Goal: Information Seeking & Learning: Learn about a topic

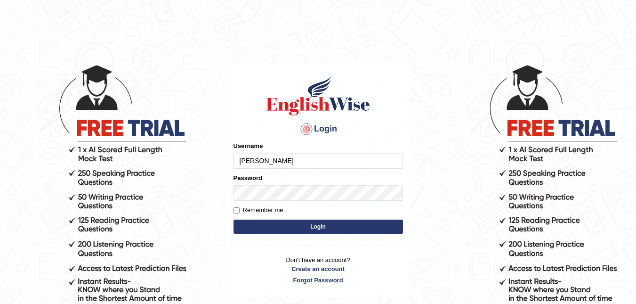
type input "[PERSON_NAME]"
drag, startPoint x: 264, startPoint y: 201, endPoint x: 440, endPoint y: 197, distance: 175.7
click at [440, 197] on body "Login Please fix the following errors: Username DeeDee Password Remember me Log…" at bounding box center [318, 184] width 636 height 304
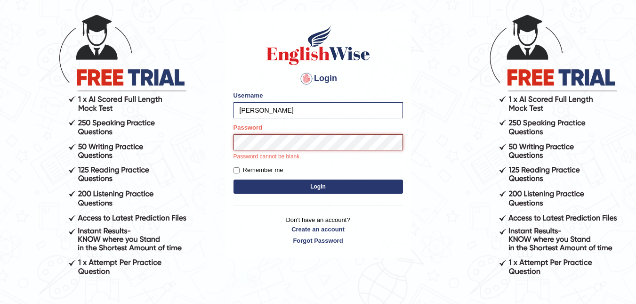
scroll to position [51, 0]
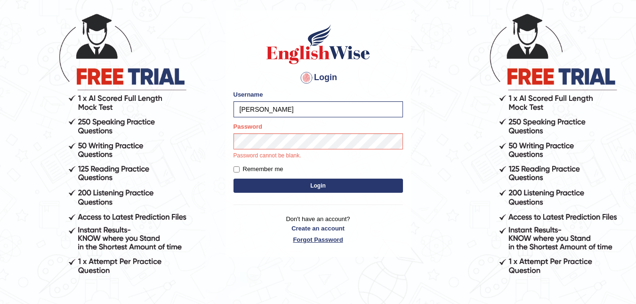
click at [313, 239] on link "Forgot Password" at bounding box center [318, 239] width 169 height 9
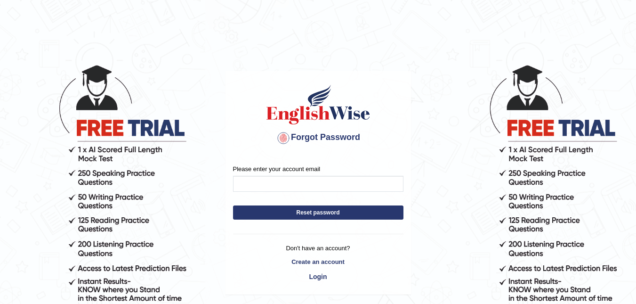
click at [318, 212] on button "Reset password" at bounding box center [318, 212] width 170 height 14
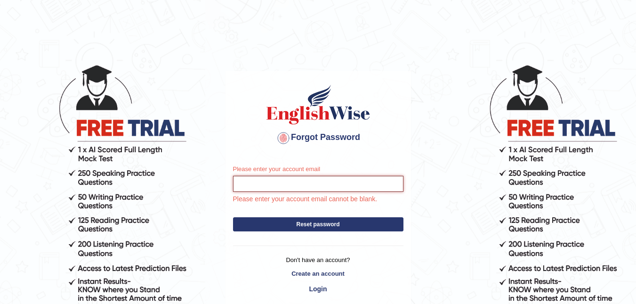
click at [272, 184] on input "Please enter your account email" at bounding box center [318, 184] width 170 height 16
type input "[EMAIL_ADDRESS][DOMAIN_NAME]"
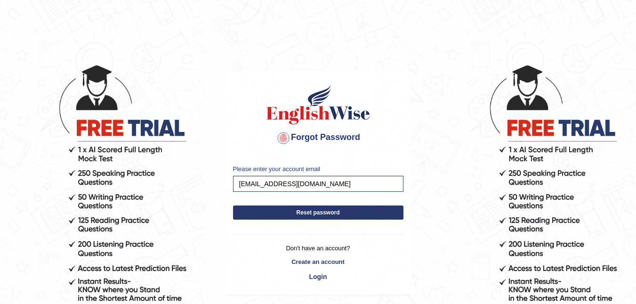
click at [327, 218] on button "Reset password" at bounding box center [318, 212] width 170 height 14
click at [329, 213] on button "Reset password" at bounding box center [318, 212] width 170 height 14
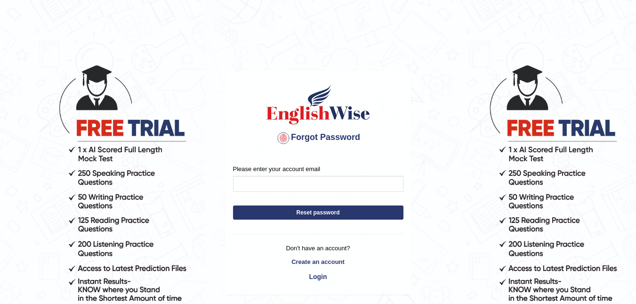
click at [322, 173] on div "Please enter your account email" at bounding box center [318, 177] width 170 height 27
click at [328, 169] on div "Please enter your account email" at bounding box center [318, 177] width 170 height 27
click at [298, 179] on input "Please enter your account email" at bounding box center [318, 184] width 170 height 16
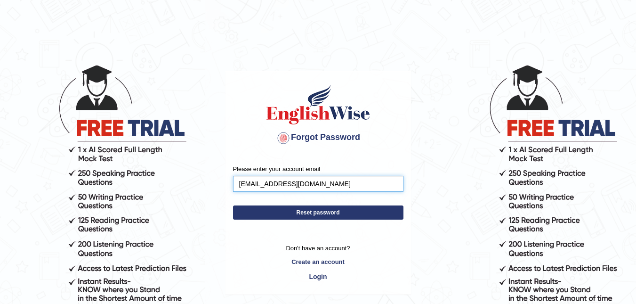
type input "[EMAIL_ADDRESS][DOMAIN_NAME]"
click at [314, 214] on button "Reset password" at bounding box center [318, 212] width 170 height 14
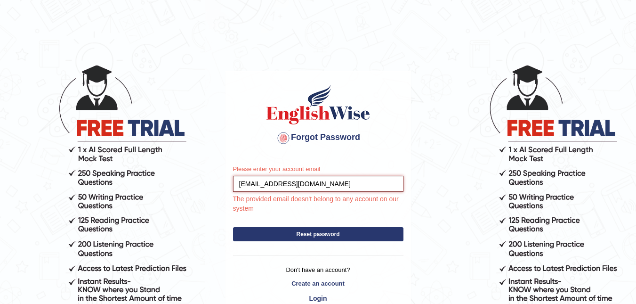
click at [260, 179] on input "[EMAIL_ADDRESS][DOMAIN_NAME]" at bounding box center [318, 184] width 170 height 16
type input "[EMAIL_ADDRESS][DOMAIN_NAME]"
click at [333, 234] on div "Please enter your account email superimut@yahoo.com.au The provided email doesn…" at bounding box center [318, 236] width 185 height 159
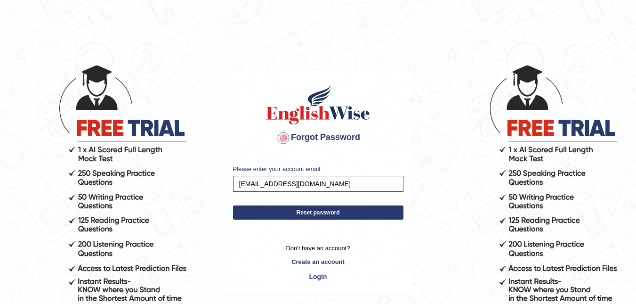
click at [315, 210] on button "Reset password" at bounding box center [318, 212] width 170 height 14
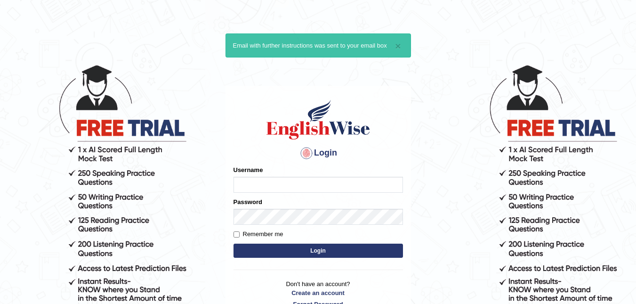
type input "S"
type input "DeeDee"
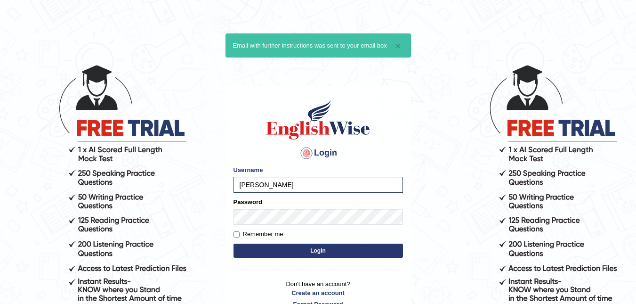
click at [314, 249] on button "Login" at bounding box center [318, 250] width 169 height 14
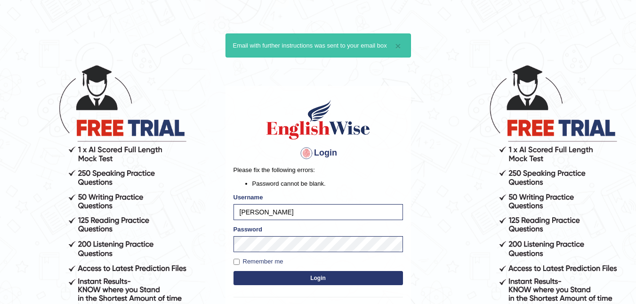
click at [322, 289] on div "Login Please fix the following errors: Password cannot be blank. Username DeeDe…" at bounding box center [318, 217] width 185 height 263
click at [327, 275] on button "Login" at bounding box center [318, 278] width 169 height 14
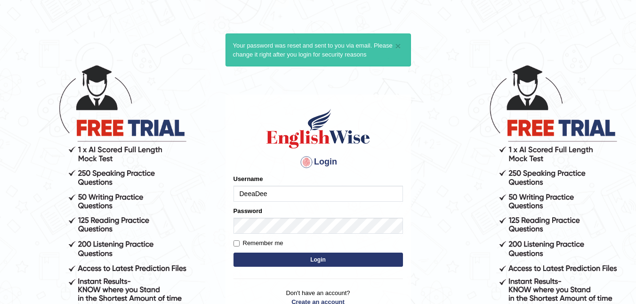
type input "DeeaDee"
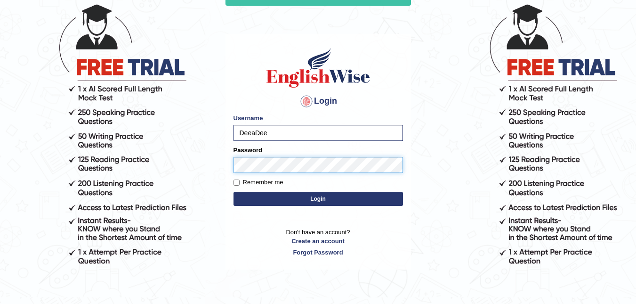
scroll to position [63, 0]
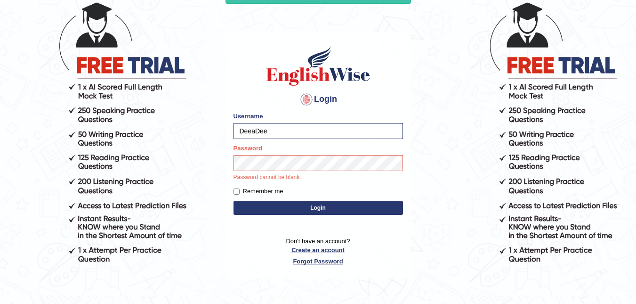
click at [334, 246] on p "Don't have an account? Create an account Forgot Password" at bounding box center [318, 250] width 169 height 29
click at [315, 261] on link "Forgot Password" at bounding box center [318, 261] width 169 height 9
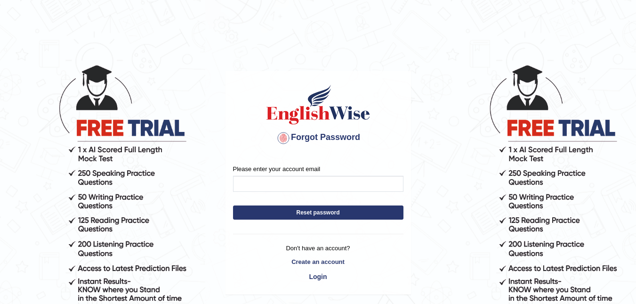
click at [306, 163] on div "Please enter your account email Reset password Don't have an account? Create an…" at bounding box center [318, 225] width 185 height 137
click at [291, 181] on input "Please enter your account email" at bounding box center [318, 184] width 170 height 16
click at [289, 182] on input "Please enter your account email" at bounding box center [318, 184] width 170 height 16
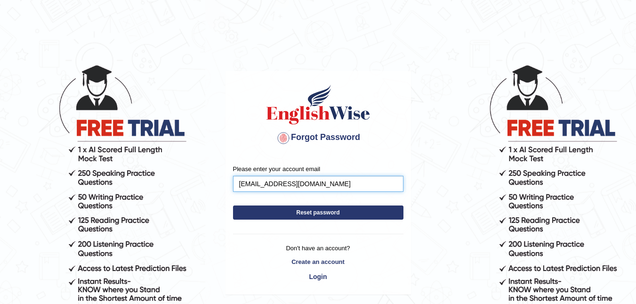
type input "superimut@yahoo.com.au"
click at [324, 210] on button "Reset password" at bounding box center [318, 212] width 170 height 14
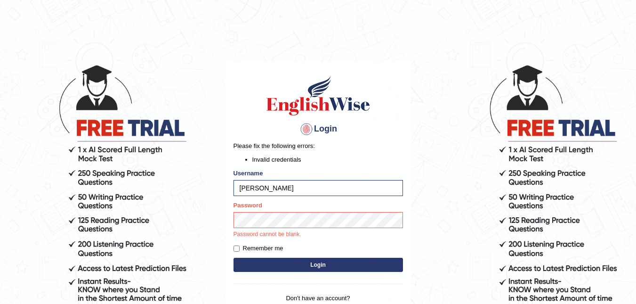
click at [318, 264] on div "Login Please fix the following errors: Invalid credentials Username DeeDee Pass…" at bounding box center [318, 199] width 185 height 274
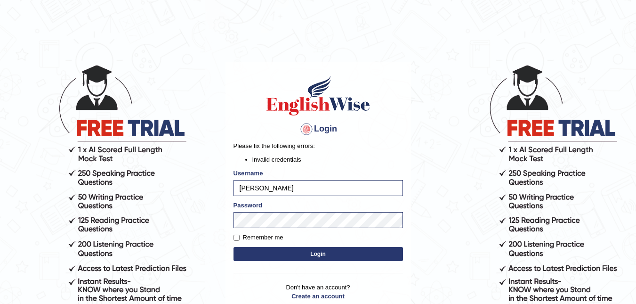
click at [321, 253] on button "Login" at bounding box center [318, 254] width 169 height 14
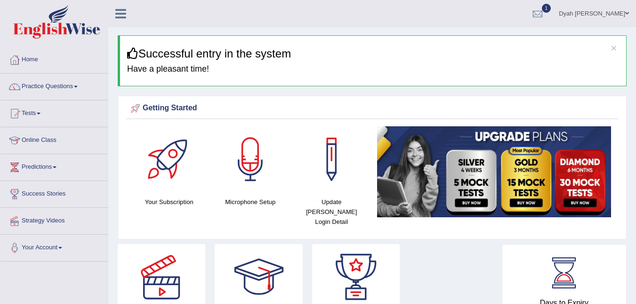
click at [82, 90] on link "Practice Questions" at bounding box center [53, 85] width 107 height 24
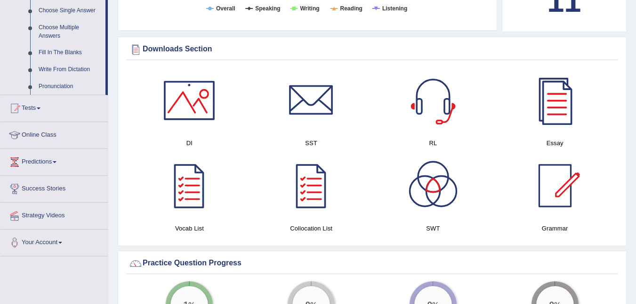
scroll to position [510, 0]
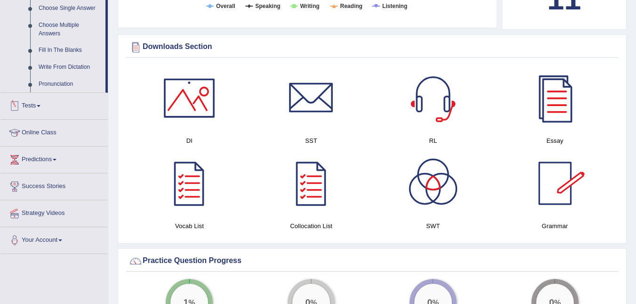
click at [40, 107] on link "Tests" at bounding box center [53, 105] width 107 height 24
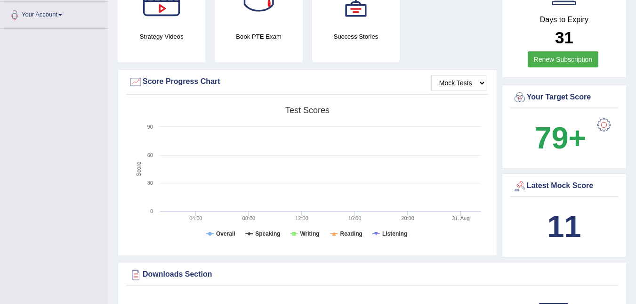
scroll to position [281, 0]
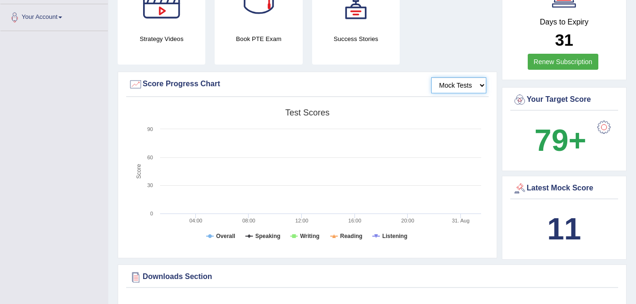
click at [478, 77] on select "Mock Tests" at bounding box center [458, 85] width 55 height 16
click at [431, 77] on select "Mock Tests" at bounding box center [458, 85] width 55 height 16
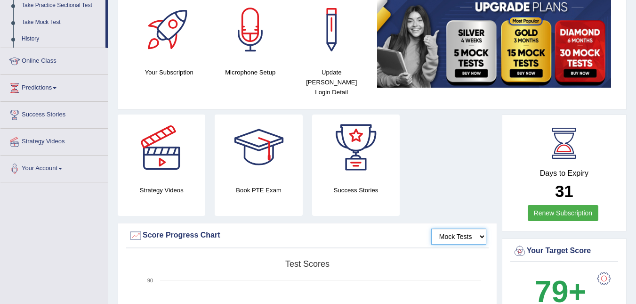
scroll to position [127, 0]
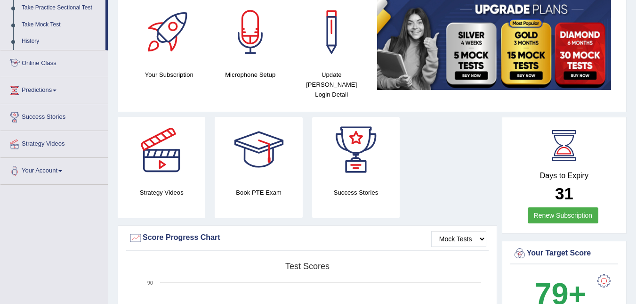
drag, startPoint x: 107, startPoint y: 46, endPoint x: 103, endPoint y: 57, distance: 12.1
click at [101, 59] on ul "Home Practice Questions Speaking Practice Read Aloud Repeat Sentence Describe I…" at bounding box center [53, 51] width 107 height 265
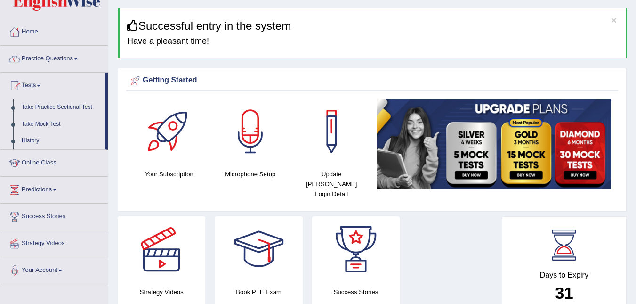
scroll to position [11, 0]
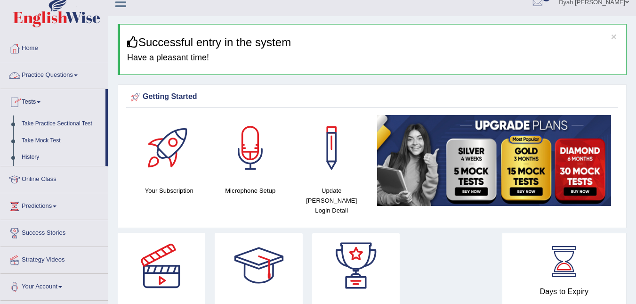
click at [77, 72] on link "Practice Questions" at bounding box center [53, 74] width 107 height 24
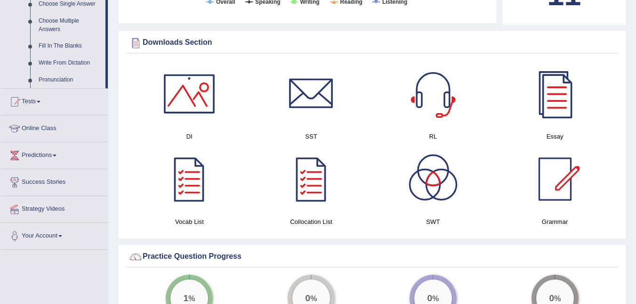
scroll to position [529, 0]
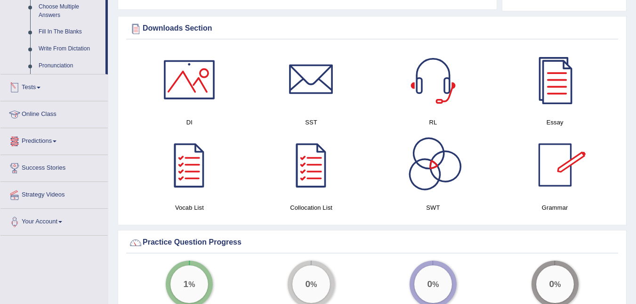
click at [38, 88] on link "Tests" at bounding box center [53, 86] width 107 height 24
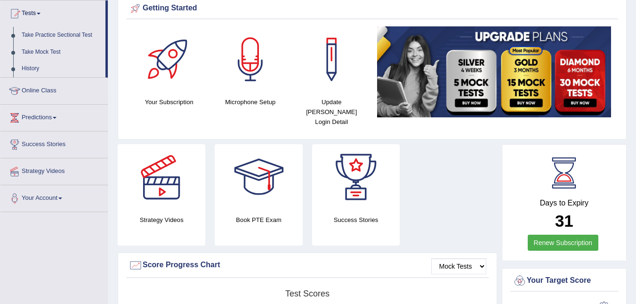
scroll to position [29, 0]
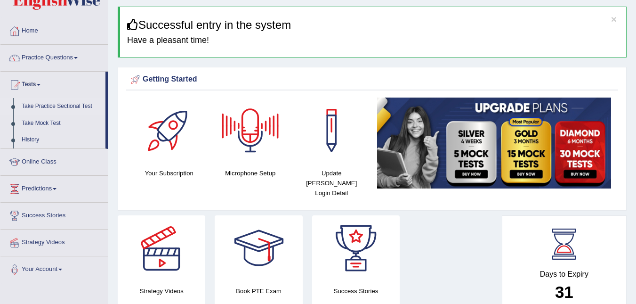
click at [54, 105] on link "Take Practice Sectional Test" at bounding box center [61, 106] width 88 height 17
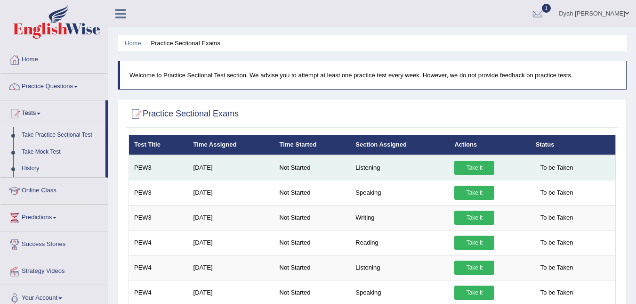
click at [468, 165] on link "Take it" at bounding box center [474, 168] width 40 height 14
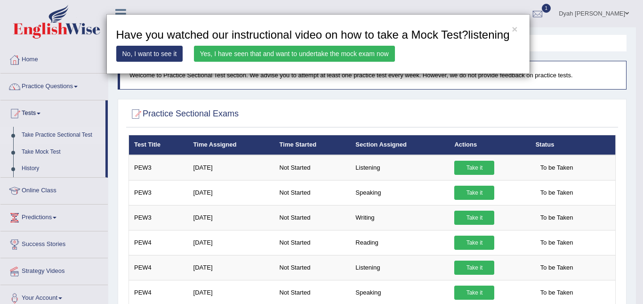
click at [311, 52] on link "Yes, I have seen that and want to undertake the mock exam now" at bounding box center [294, 54] width 201 height 16
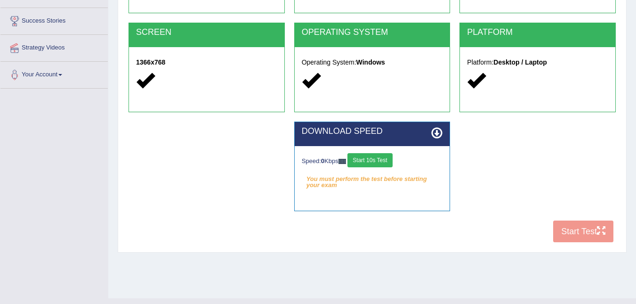
scroll to position [175, 0]
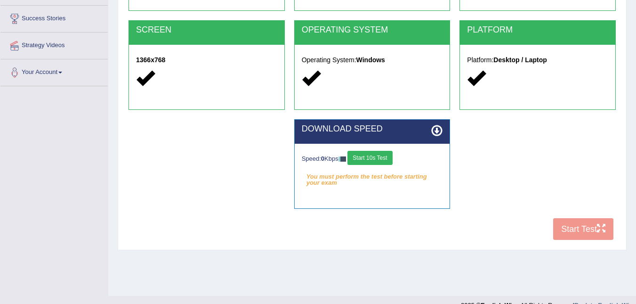
click at [582, 225] on div "COOKIES Cookies Enabled JAVASCRIPT Javascript Enabled BROWSER Browser: Chrome S…" at bounding box center [372, 82] width 492 height 323
click at [365, 153] on button "Start 10s Test" at bounding box center [369, 158] width 45 height 14
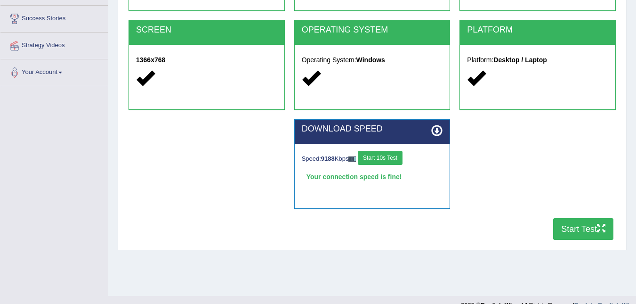
click at [383, 156] on button "Start 10s Test" at bounding box center [380, 158] width 45 height 14
click at [435, 126] on icon at bounding box center [436, 130] width 11 height 11
click at [587, 225] on button "Start Test" at bounding box center [583, 229] width 60 height 22
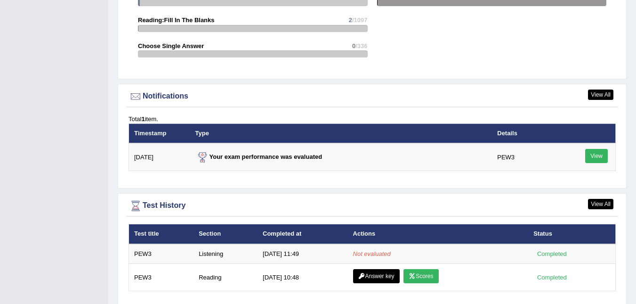
scroll to position [1096, 0]
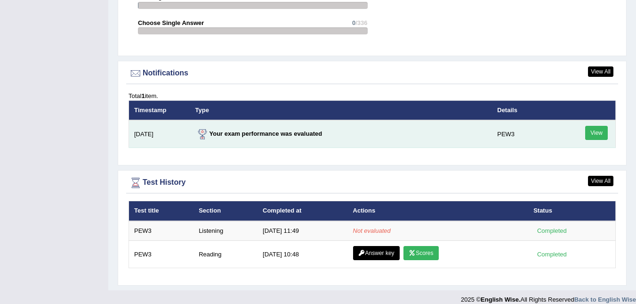
click at [595, 126] on link "View" at bounding box center [596, 133] width 23 height 14
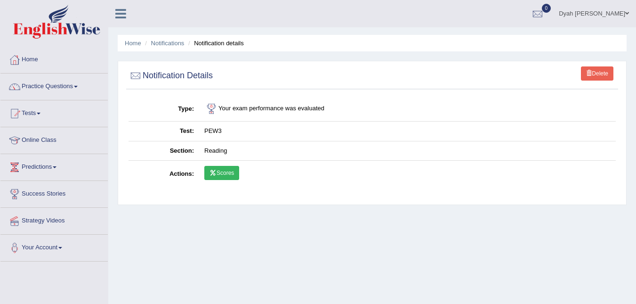
click at [598, 71] on link "Delete" at bounding box center [597, 73] width 32 height 14
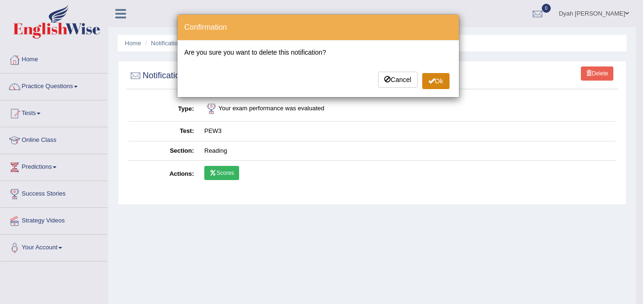
click at [438, 81] on button "Ok" at bounding box center [435, 81] width 27 height 16
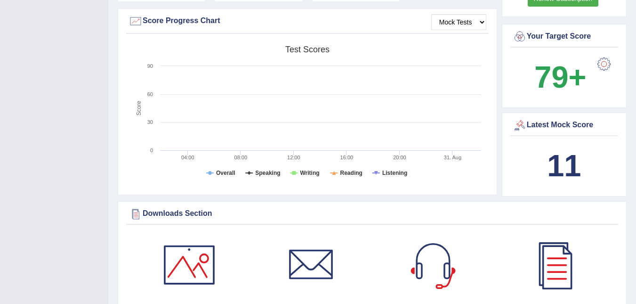
scroll to position [315, 0]
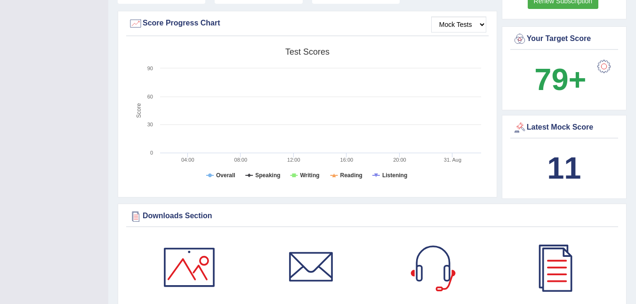
click at [554, 152] on b "11" at bounding box center [564, 168] width 34 height 34
click at [540, 121] on div "Latest Mock Score" at bounding box center [564, 128] width 103 height 14
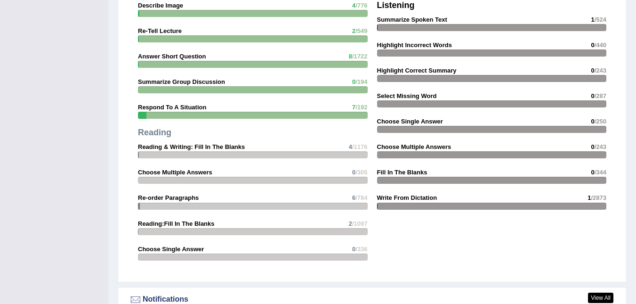
scroll to position [908, 0]
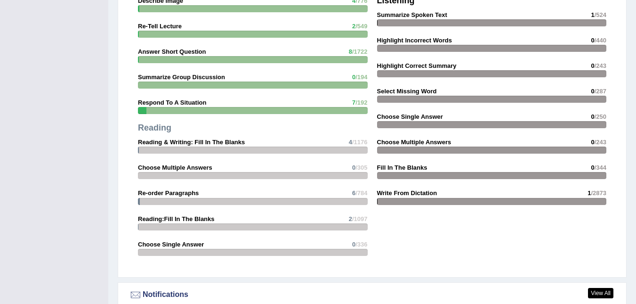
drag, startPoint x: 166, startPoint y: 126, endPoint x: 240, endPoint y: 145, distance: 76.6
click at [224, 142] on div "Speaking Read Aloud 18 /51 Repeat Sentence 1 /2624 Describe Image 4 /776 Re-Tel…" at bounding box center [252, 96] width 239 height 339
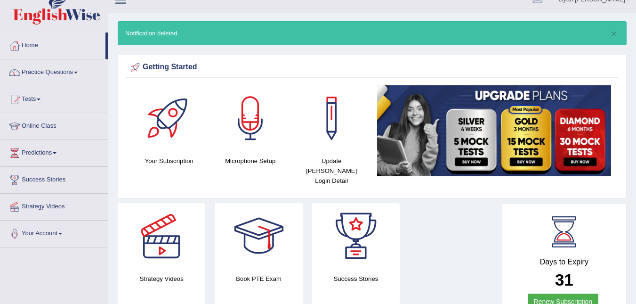
scroll to position [9, 0]
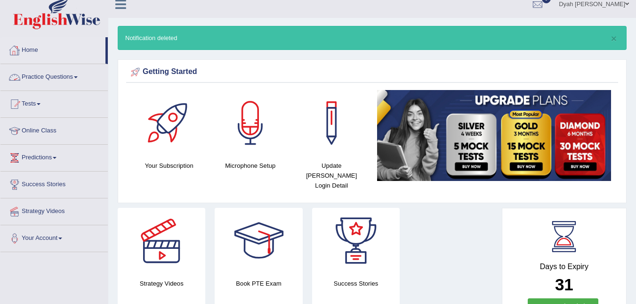
click at [77, 74] on link "Practice Questions" at bounding box center [53, 76] width 107 height 24
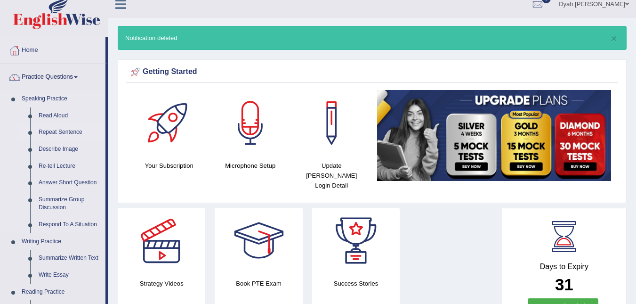
click at [52, 130] on link "Repeat Sentence" at bounding box center [69, 132] width 71 height 17
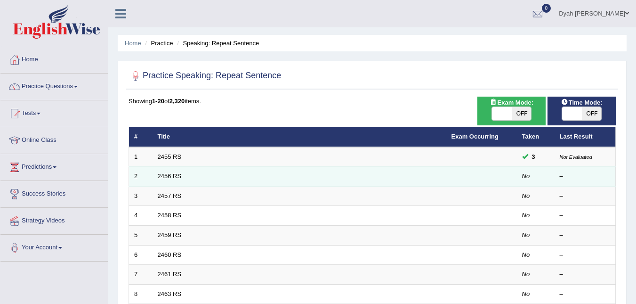
click at [175, 180] on td "2456 RS" at bounding box center [300, 177] width 294 height 20
click at [176, 170] on td "2456 RS" at bounding box center [300, 177] width 294 height 20
click at [176, 172] on td "2456 RS" at bounding box center [300, 177] width 294 height 20
click at [173, 176] on link "2456 RS" at bounding box center [170, 175] width 24 height 7
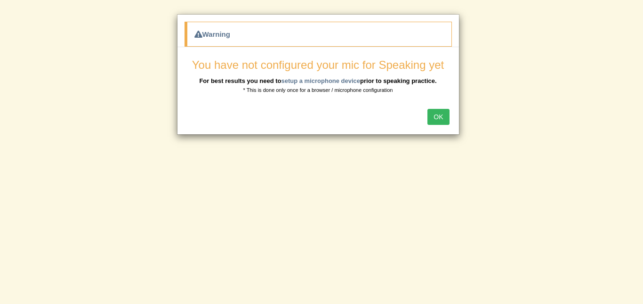
click at [436, 119] on button "OK" at bounding box center [438, 117] width 22 height 16
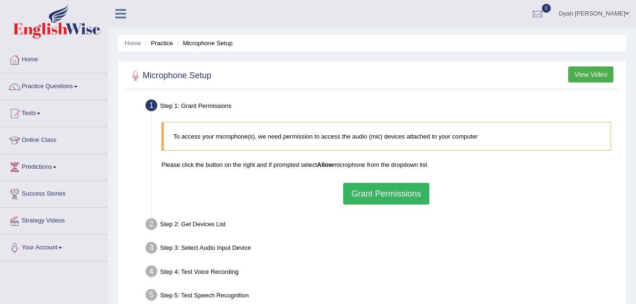
click at [410, 190] on button "Grant Permissions" at bounding box center [386, 194] width 86 height 22
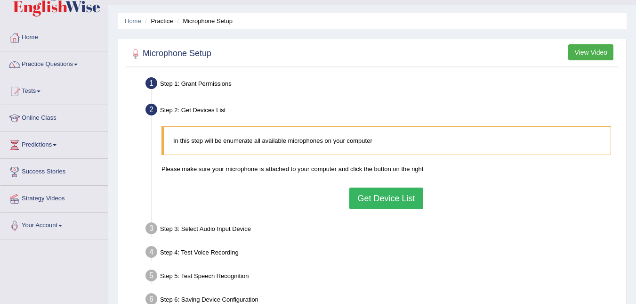
scroll to position [19, 0]
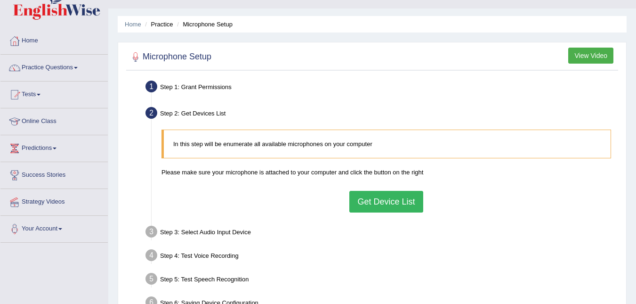
click at [392, 199] on button "Get Device List" at bounding box center [385, 202] width 73 height 22
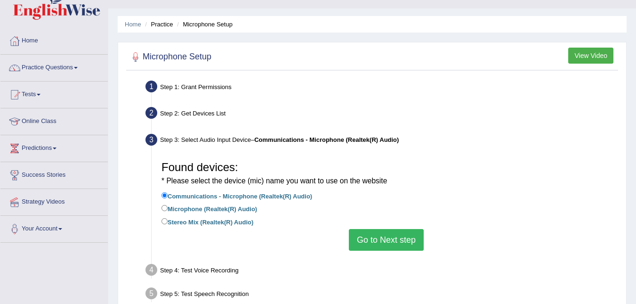
click at [391, 240] on button "Go to Next step" at bounding box center [386, 240] width 75 height 22
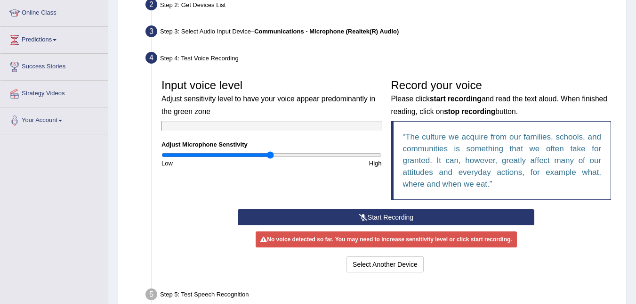
scroll to position [201, 0]
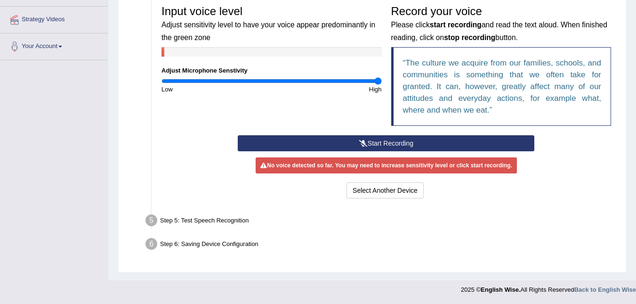
drag, startPoint x: 271, startPoint y: 81, endPoint x: 400, endPoint y: 95, distance: 130.2
type input "2"
click at [382, 85] on input "range" at bounding box center [271, 81] width 220 height 8
click at [393, 139] on button "Start Recording" at bounding box center [386, 143] width 297 height 16
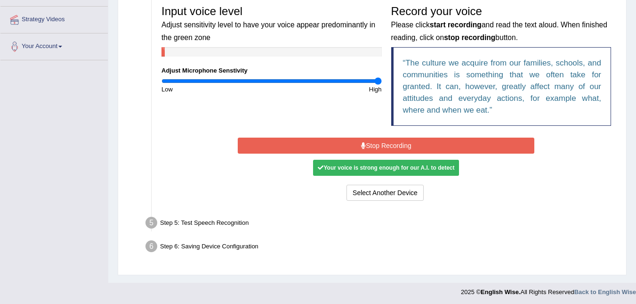
click at [412, 143] on button "Stop Recording" at bounding box center [386, 145] width 297 height 16
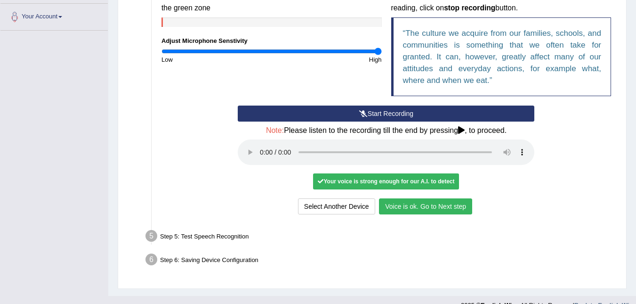
scroll to position [230, 0]
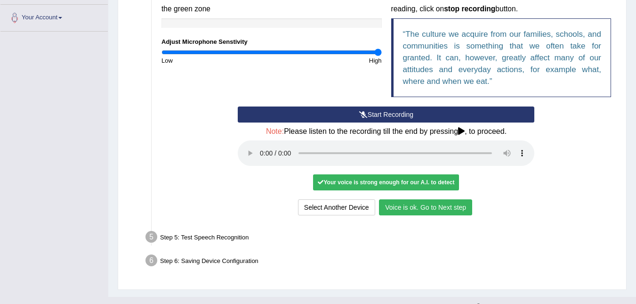
click at [443, 208] on button "Voice is ok. Go to Next step" at bounding box center [425, 207] width 93 height 16
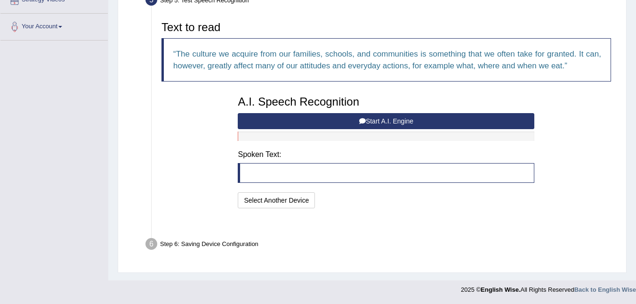
scroll to position [198, 0]
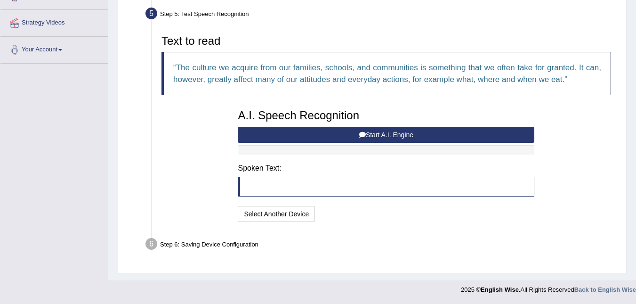
click at [372, 136] on button "Start A.I. Engine" at bounding box center [386, 135] width 297 height 16
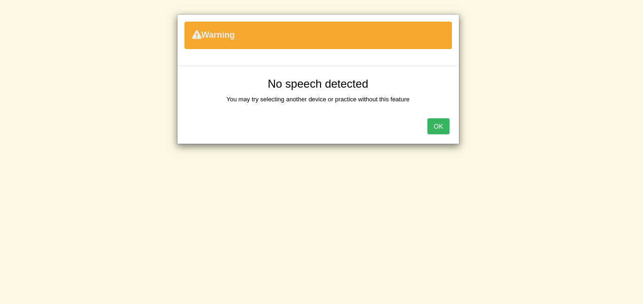
click at [437, 126] on button "OK" at bounding box center [438, 126] width 22 height 16
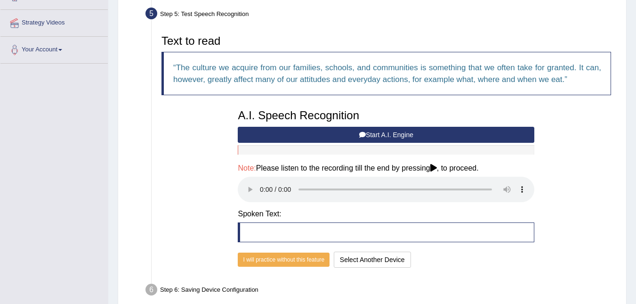
click at [369, 133] on button "Start A.I. Engine" at bounding box center [386, 135] width 297 height 16
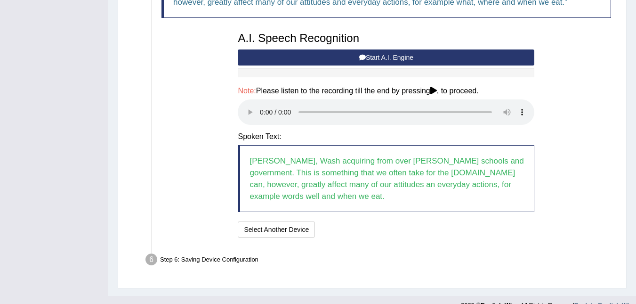
scroll to position [290, 0]
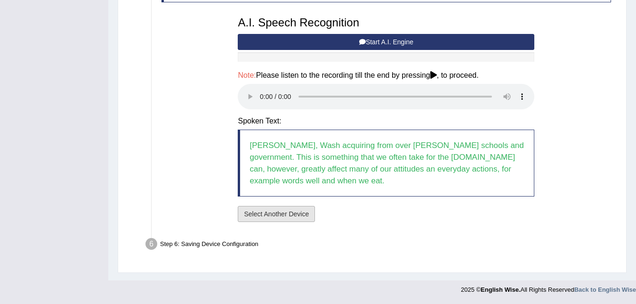
click at [300, 212] on button "Select Another Device" at bounding box center [276, 214] width 77 height 16
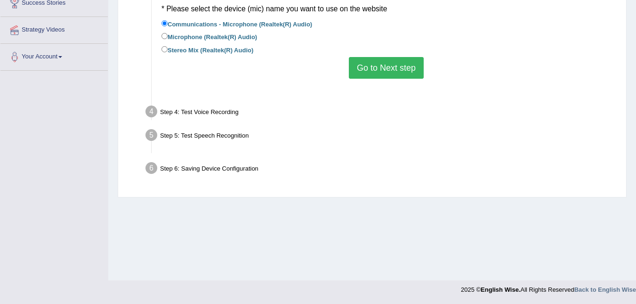
scroll to position [191, 0]
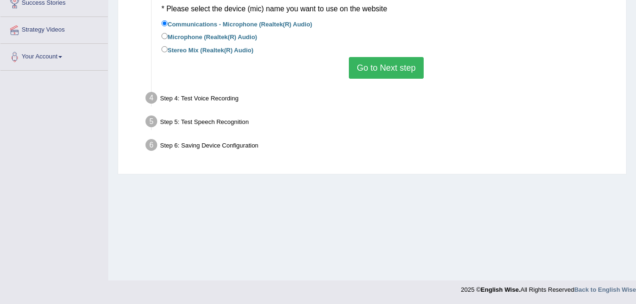
click at [379, 62] on button "Go to Next step" at bounding box center [386, 68] width 75 height 22
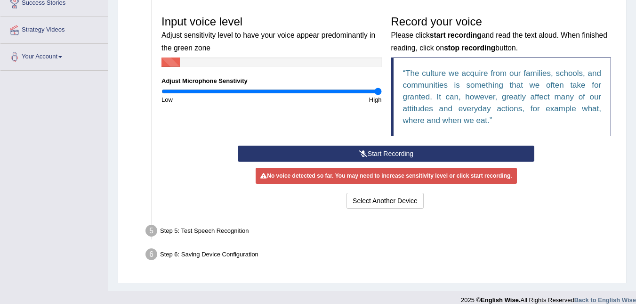
click at [373, 159] on button "Start Recording" at bounding box center [386, 153] width 297 height 16
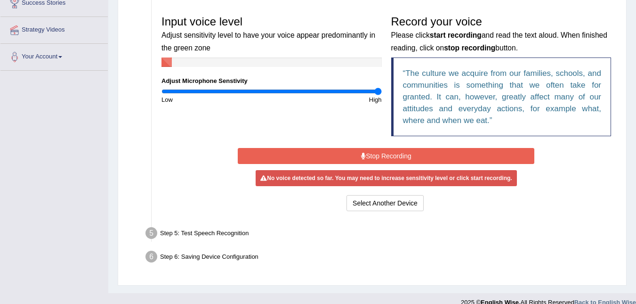
click at [370, 149] on button "Stop Recording" at bounding box center [386, 156] width 297 height 16
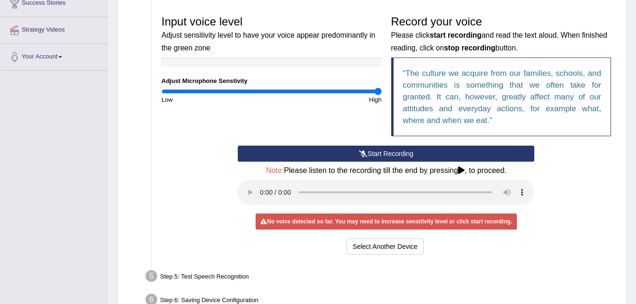
click at [370, 149] on button "Start Recording" at bounding box center [386, 153] width 297 height 16
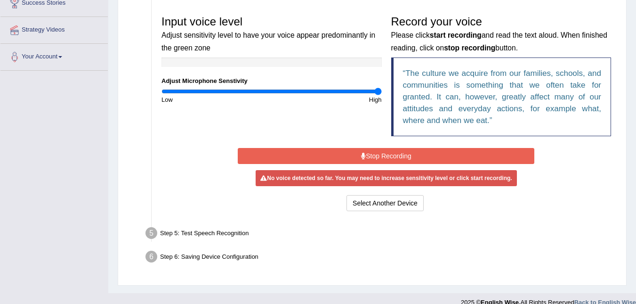
click at [376, 149] on button "Stop Recording" at bounding box center [386, 156] width 297 height 16
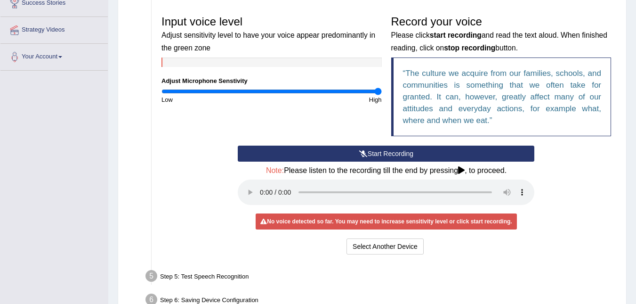
click at [367, 154] on button "Start Recording" at bounding box center [386, 153] width 297 height 16
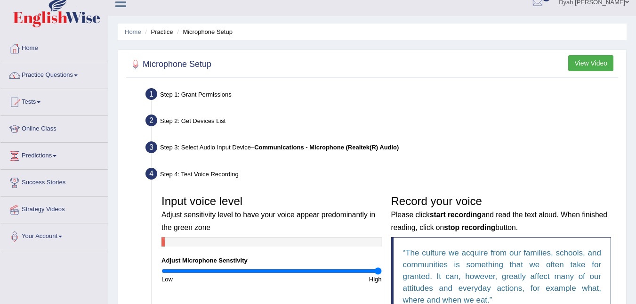
scroll to position [11, 0]
click at [72, 73] on link "Practice Questions" at bounding box center [53, 75] width 107 height 24
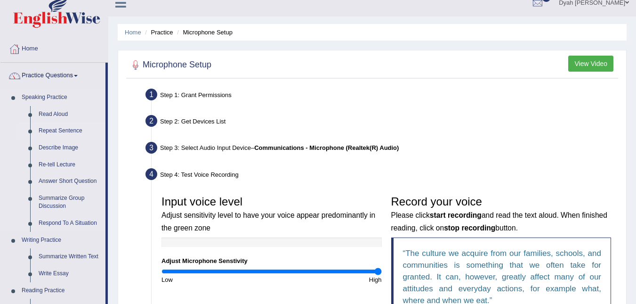
click at [64, 129] on link "Repeat Sentence" at bounding box center [69, 130] width 71 height 17
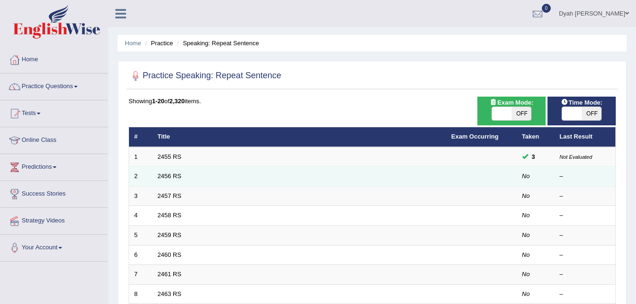
click at [157, 174] on td "2456 RS" at bounding box center [300, 177] width 294 height 20
click at [180, 173] on link "2456 RS" at bounding box center [170, 175] width 24 height 7
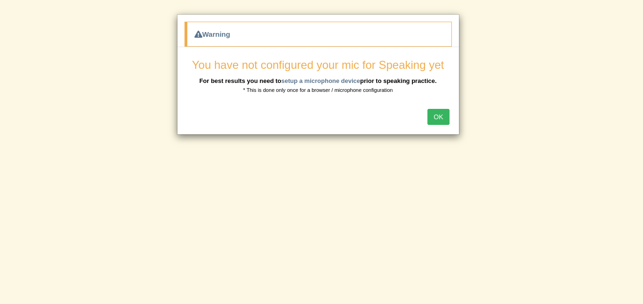
click at [441, 116] on button "OK" at bounding box center [438, 117] width 22 height 16
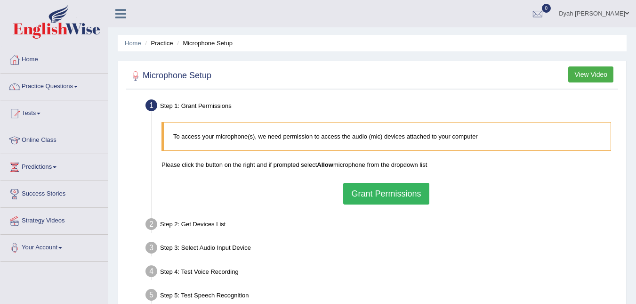
click at [408, 186] on button "Grant Permissions" at bounding box center [386, 194] width 86 height 22
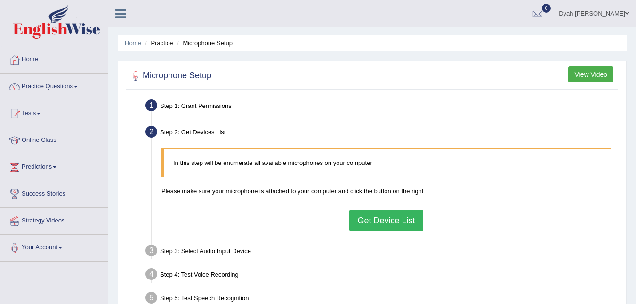
click at [391, 218] on button "Get Device List" at bounding box center [385, 221] width 73 height 22
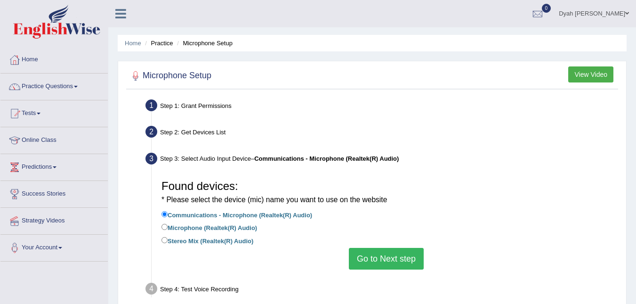
click at [392, 257] on button "Go to Next step" at bounding box center [386, 259] width 75 height 22
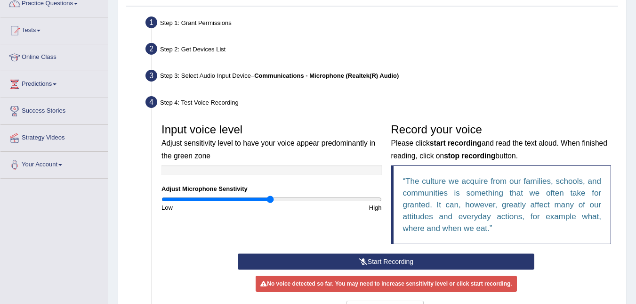
scroll to position [101, 0]
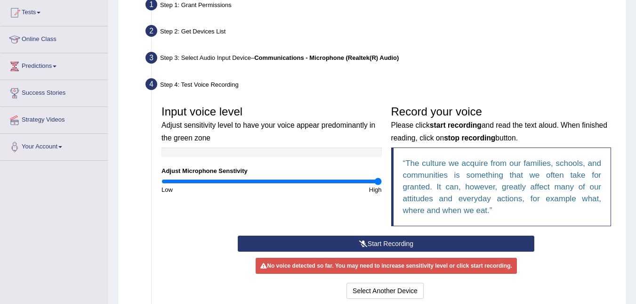
drag, startPoint x: 269, startPoint y: 181, endPoint x: 398, endPoint y: 213, distance: 132.9
click at [382, 185] on input "range" at bounding box center [271, 181] width 220 height 8
click at [393, 239] on button "Start Recording" at bounding box center [386, 243] width 297 height 16
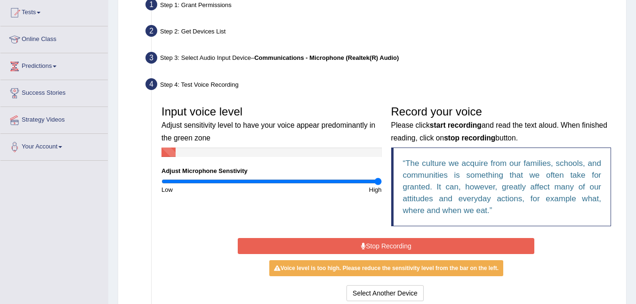
click at [394, 239] on button "Stop Recording" at bounding box center [386, 246] width 297 height 16
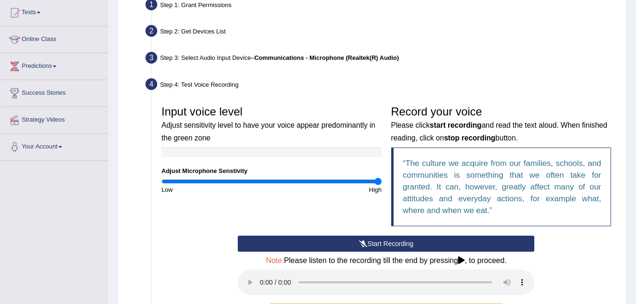
click at [367, 242] on button "Start Recording" at bounding box center [386, 243] width 297 height 16
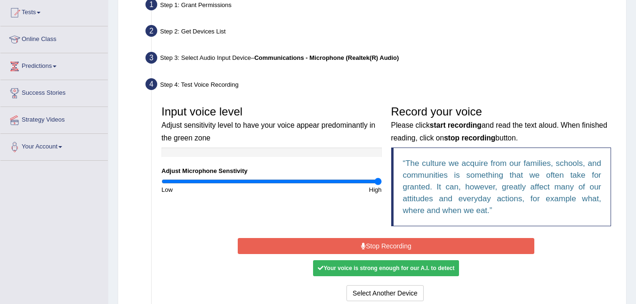
click at [367, 242] on button "Stop Recording" at bounding box center [386, 246] width 297 height 16
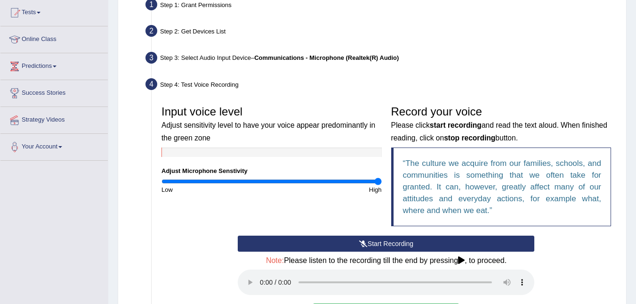
click at [373, 242] on button "Start Recording" at bounding box center [386, 243] width 297 height 16
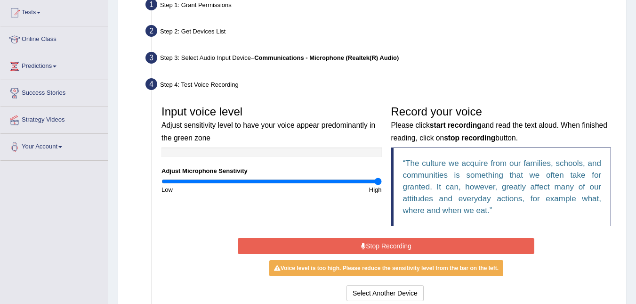
click at [390, 244] on button "Stop Recording" at bounding box center [386, 246] width 297 height 16
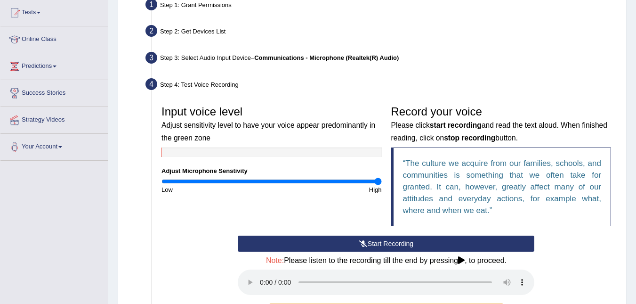
click at [379, 182] on input "range" at bounding box center [271, 181] width 220 height 8
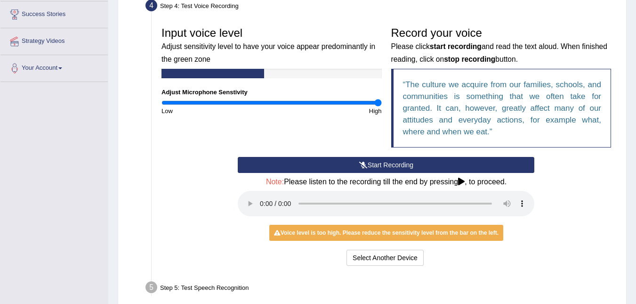
scroll to position [161, 0]
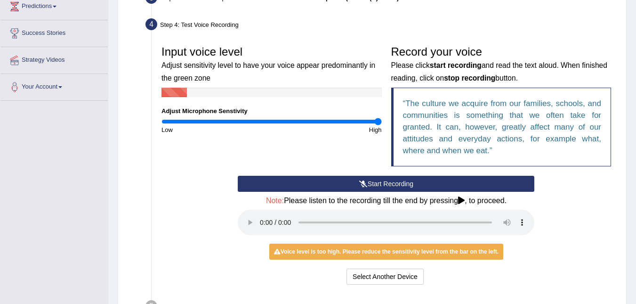
click at [390, 178] on button "Start Recording" at bounding box center [386, 184] width 297 height 16
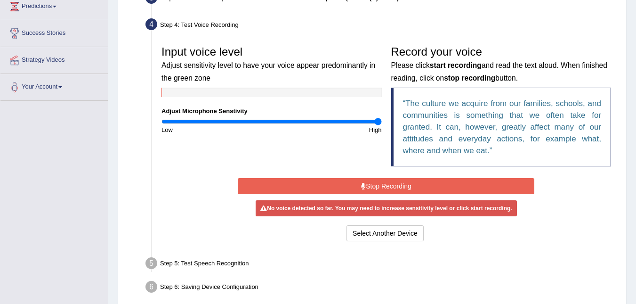
click at [391, 184] on button "Stop Recording" at bounding box center [386, 186] width 297 height 16
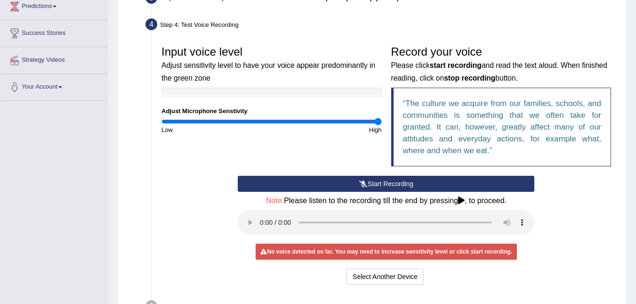
click at [371, 184] on button "Start Recording" at bounding box center [386, 184] width 297 height 16
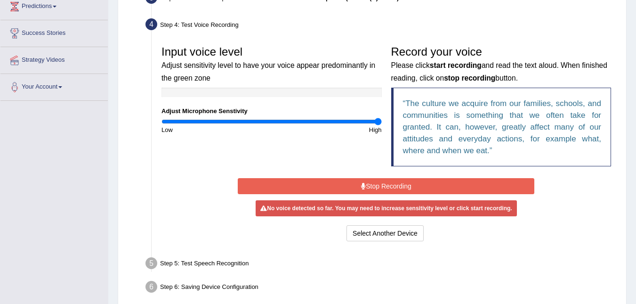
click at [384, 185] on button "Stop Recording" at bounding box center [386, 186] width 297 height 16
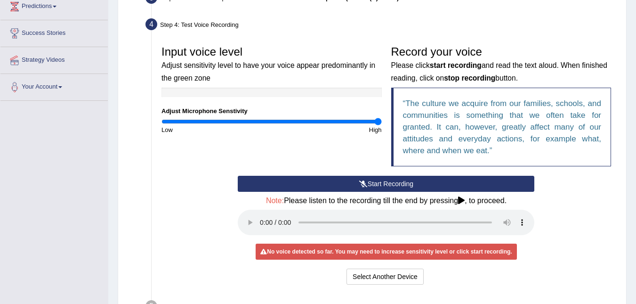
click at [371, 181] on button "Start Recording" at bounding box center [386, 184] width 297 height 16
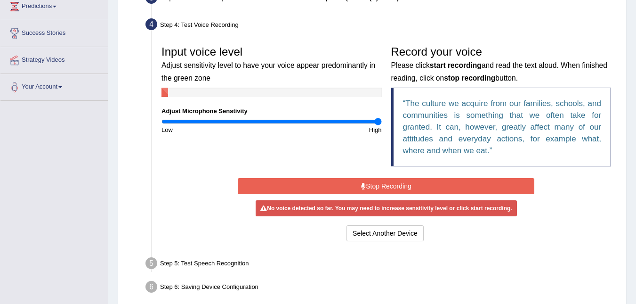
click at [368, 183] on button "Stop Recording" at bounding box center [386, 186] width 297 height 16
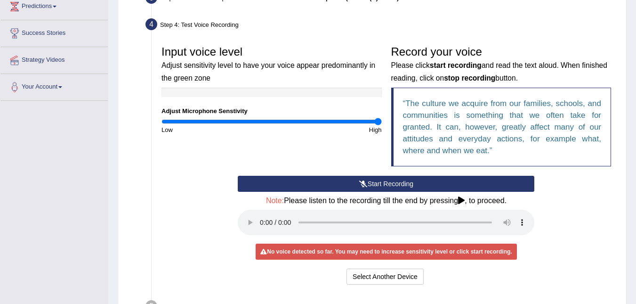
click at [386, 184] on button "Start Recording" at bounding box center [386, 184] width 297 height 16
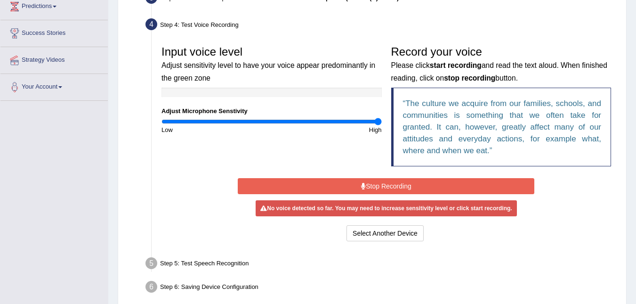
click at [354, 187] on button "Stop Recording" at bounding box center [386, 186] width 297 height 16
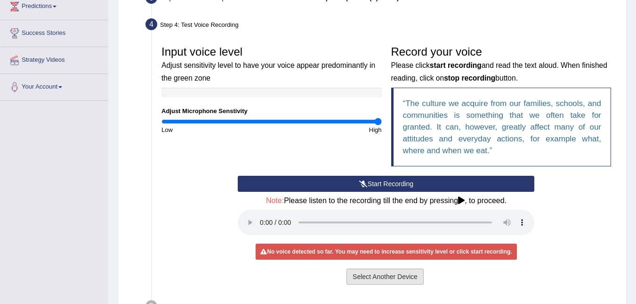
click at [388, 274] on button "Select Another Device" at bounding box center [385, 276] width 77 height 16
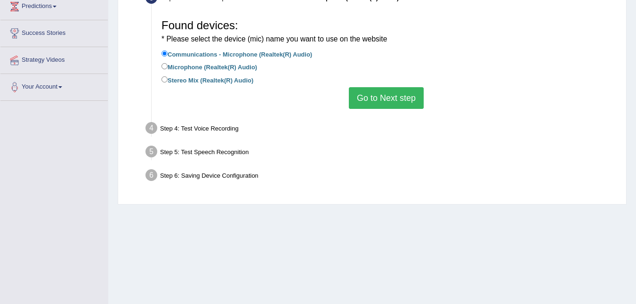
click at [395, 99] on button "Go to Next step" at bounding box center [386, 98] width 75 height 22
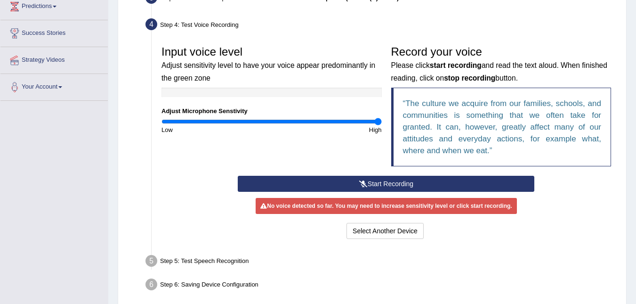
click at [371, 183] on button "Start Recording" at bounding box center [386, 184] width 297 height 16
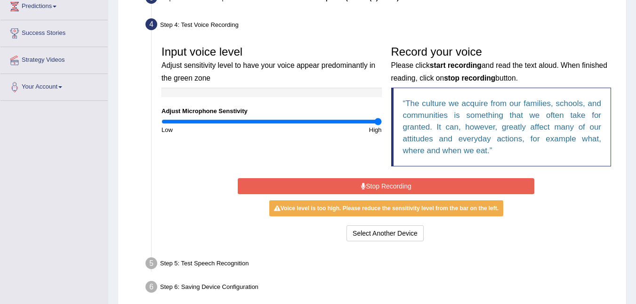
click at [360, 181] on button "Stop Recording" at bounding box center [386, 186] width 297 height 16
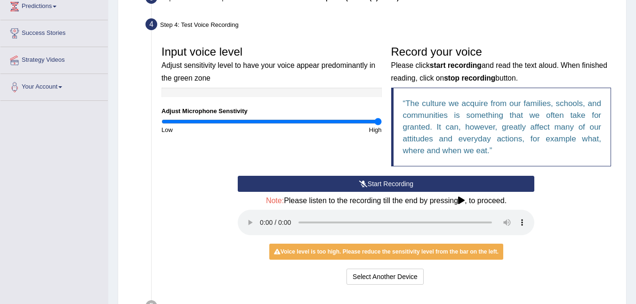
click at [547, 218] on div "Start Recording Stop Recording Note: Please listen to the recording till the en…" at bounding box center [386, 231] width 459 height 111
click at [365, 185] on icon at bounding box center [363, 183] width 8 height 7
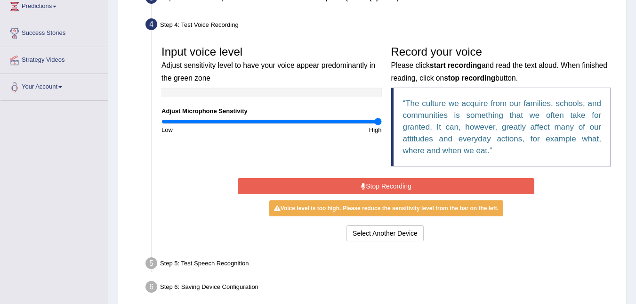
click at [393, 185] on div "Start Recording Stop Recording Note: Please listen to the recording till the en…" at bounding box center [386, 210] width 306 height 68
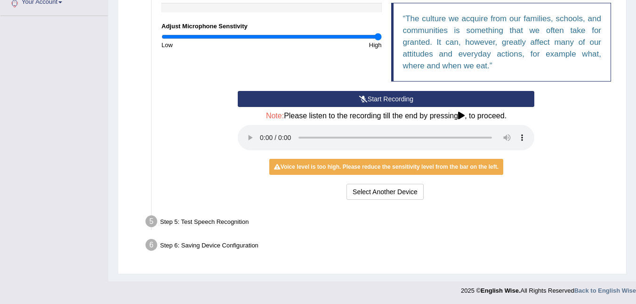
scroll to position [246, 0]
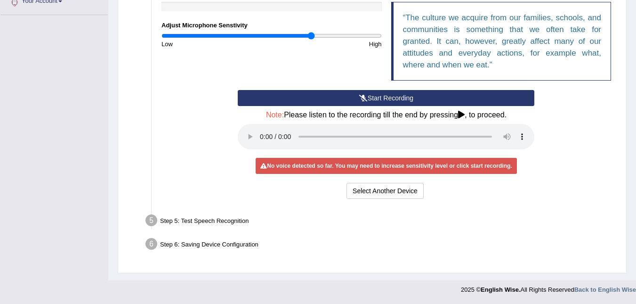
drag, startPoint x: 376, startPoint y: 35, endPoint x: 312, endPoint y: 40, distance: 64.2
type input "1.38"
click at [312, 40] on input "range" at bounding box center [271, 36] width 220 height 8
click at [370, 187] on button "Select Another Device" at bounding box center [385, 191] width 77 height 16
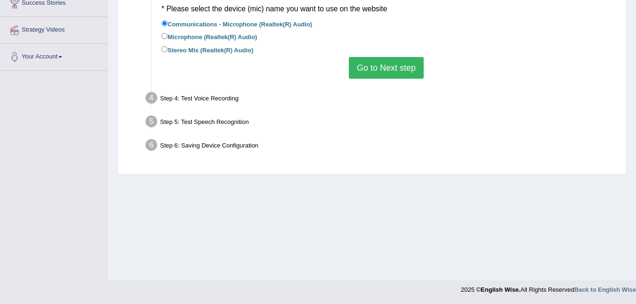
click at [390, 70] on button "Go to Next step" at bounding box center [386, 68] width 75 height 22
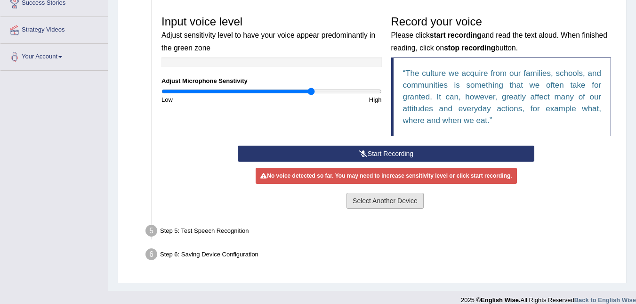
click at [402, 196] on button "Select Another Device" at bounding box center [385, 201] width 77 height 16
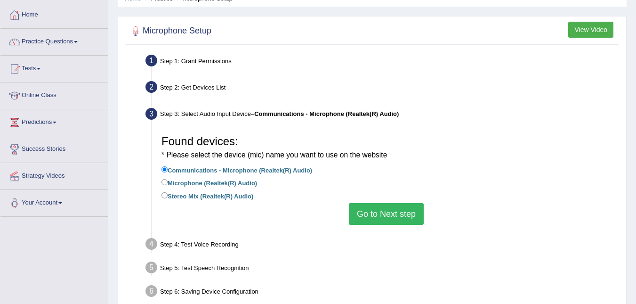
scroll to position [0, 0]
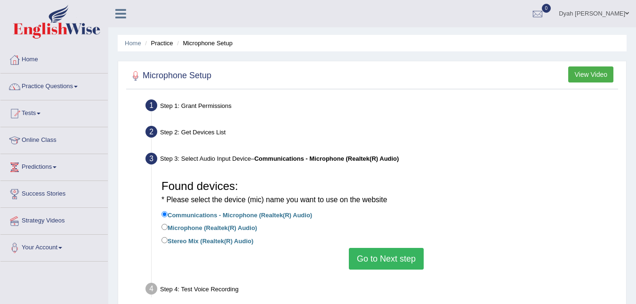
click at [80, 88] on link "Practice Questions" at bounding box center [53, 85] width 107 height 24
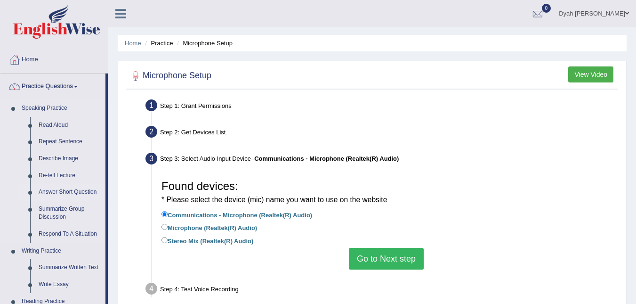
click at [69, 192] on link "Answer Short Question" at bounding box center [69, 192] width 71 height 17
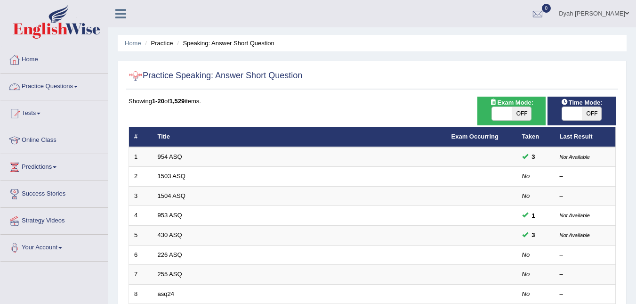
click at [70, 82] on link "Practice Questions" at bounding box center [53, 85] width 107 height 24
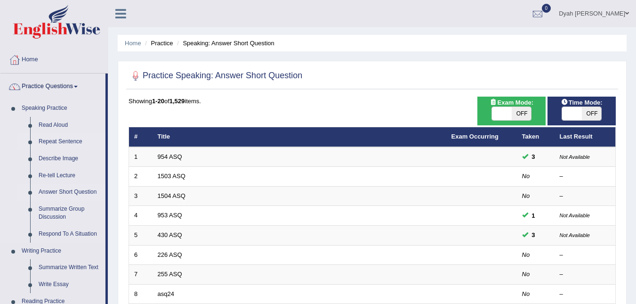
click at [70, 143] on link "Repeat Sentence" at bounding box center [69, 141] width 71 height 17
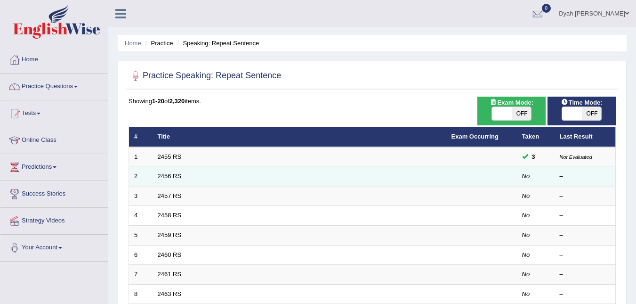
click at [169, 172] on td "2456 RS" at bounding box center [300, 177] width 294 height 20
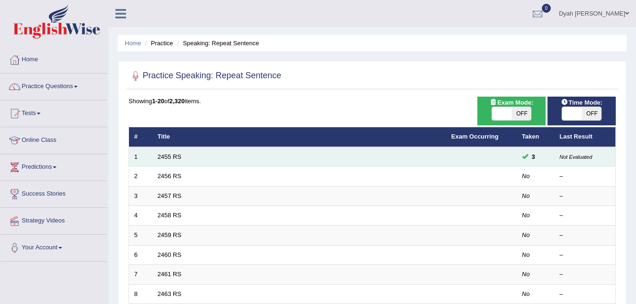
click at [182, 165] on td "2455 RS" at bounding box center [300, 157] width 294 height 20
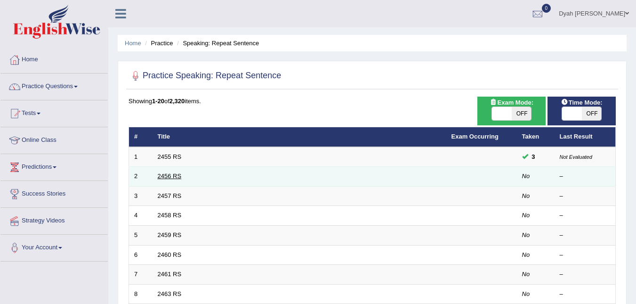
click at [173, 176] on link "2456 RS" at bounding box center [170, 175] width 24 height 7
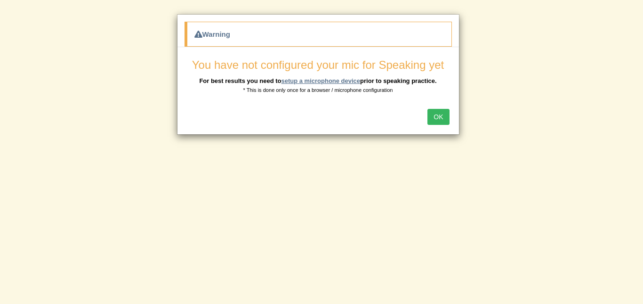
click at [329, 78] on link "setup a microphone device" at bounding box center [320, 80] width 79 height 7
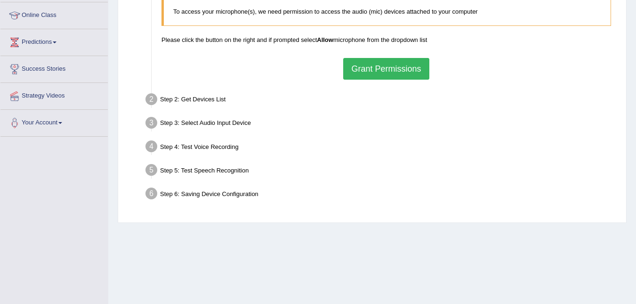
scroll to position [123, 0]
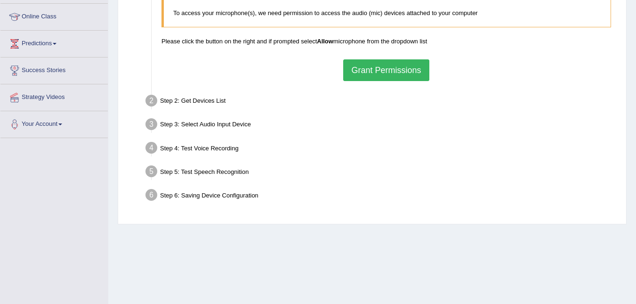
click at [390, 73] on button "Grant Permissions" at bounding box center [386, 70] width 86 height 22
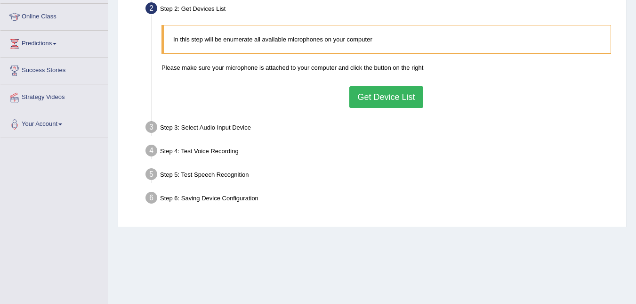
click at [394, 101] on button "Get Device List" at bounding box center [385, 97] width 73 height 22
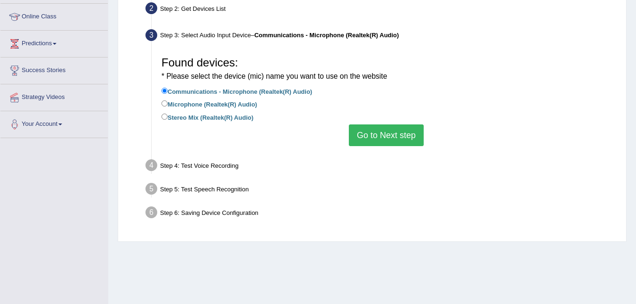
click at [383, 132] on button "Go to Next step" at bounding box center [386, 135] width 75 height 22
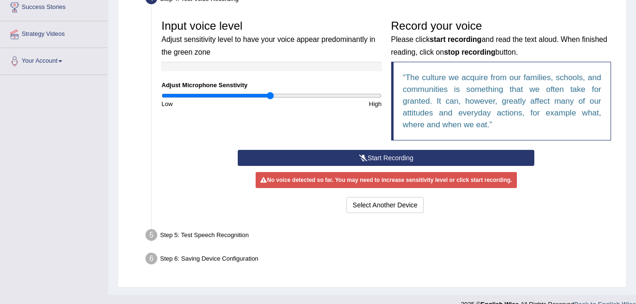
scroll to position [201, 0]
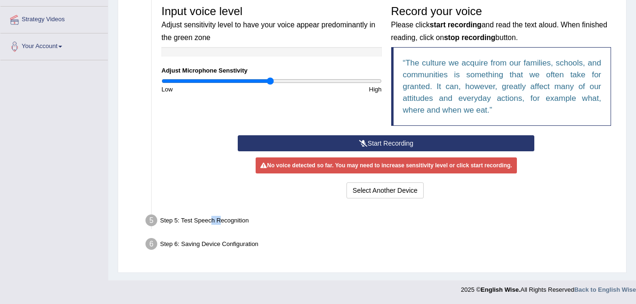
drag, startPoint x: 210, startPoint y: 220, endPoint x: 221, endPoint y: 214, distance: 12.2
click at [220, 214] on div "Step 5: Test Speech Recognition" at bounding box center [381, 221] width 481 height 21
drag, startPoint x: 221, startPoint y: 214, endPoint x: 206, endPoint y: 222, distance: 17.3
click at [223, 221] on div "Step 5: Test Speech Recognition" at bounding box center [381, 221] width 481 height 21
click at [362, 218] on div "Step 5: Test Speech Recognition" at bounding box center [381, 221] width 481 height 21
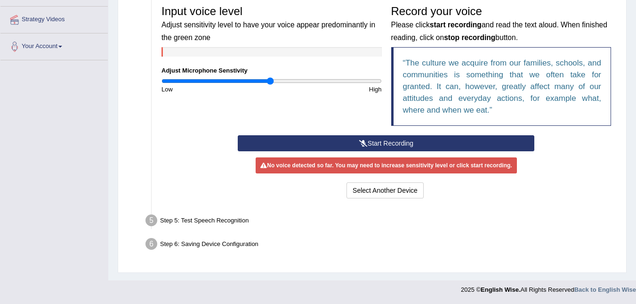
click at [387, 134] on div "Record your voice Please click start recording and read the text aloud. When fi…" at bounding box center [502, 67] width 230 height 135
click at [388, 140] on button "Start Recording" at bounding box center [386, 143] width 297 height 16
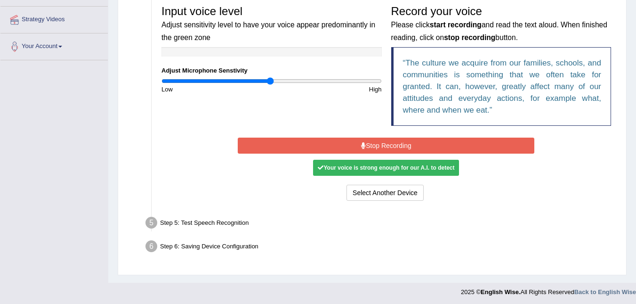
click at [395, 151] on button "Stop Recording" at bounding box center [386, 145] width 297 height 16
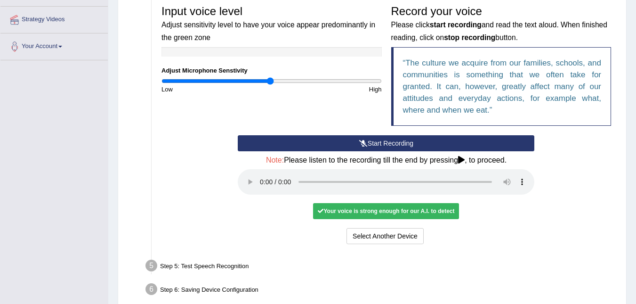
drag, startPoint x: 393, startPoint y: 139, endPoint x: 389, endPoint y: 150, distance: 11.0
click at [391, 143] on button "Start Recording" at bounding box center [386, 143] width 297 height 16
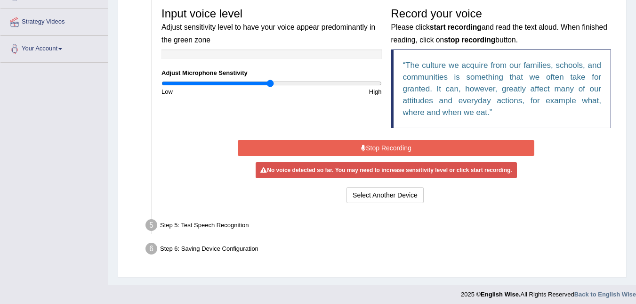
scroll to position [203, 0]
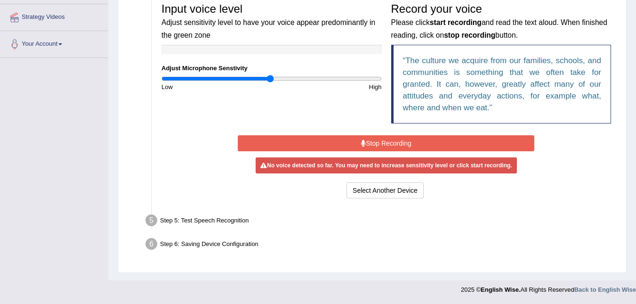
click at [391, 136] on button "Stop Recording" at bounding box center [386, 143] width 297 height 16
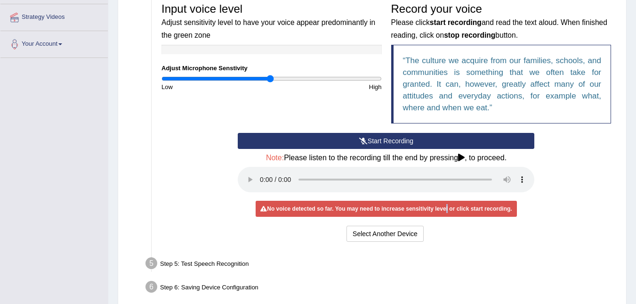
drag, startPoint x: 442, startPoint y: 199, endPoint x: 417, endPoint y: 192, distance: 25.4
click at [437, 197] on div "Start Recording Stop Recording Note: Please listen to the recording till the en…" at bounding box center [386, 188] width 306 height 111
click at [390, 136] on button "Start Recording" at bounding box center [386, 141] width 297 height 16
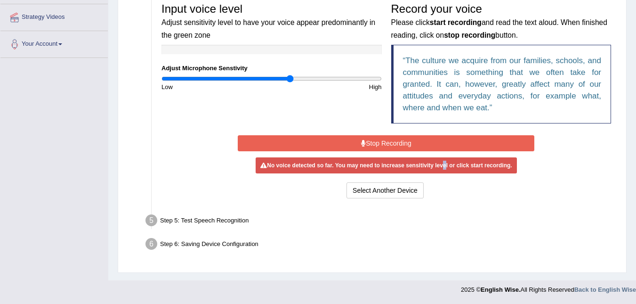
drag, startPoint x: 269, startPoint y: 79, endPoint x: 290, endPoint y: 85, distance: 22.1
type input "1.18"
click at [290, 82] on input "range" at bounding box center [271, 79] width 220 height 8
click at [393, 191] on button "Select Another Device" at bounding box center [385, 190] width 77 height 16
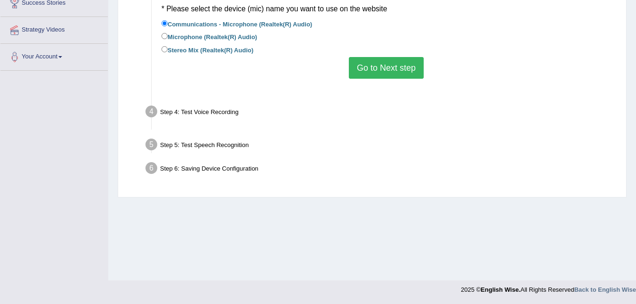
scroll to position [191, 0]
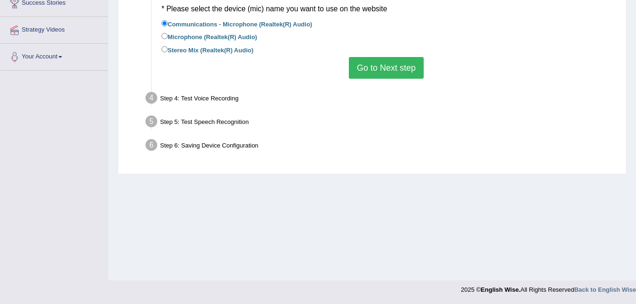
click at [370, 73] on button "Go to Next step" at bounding box center [386, 68] width 75 height 22
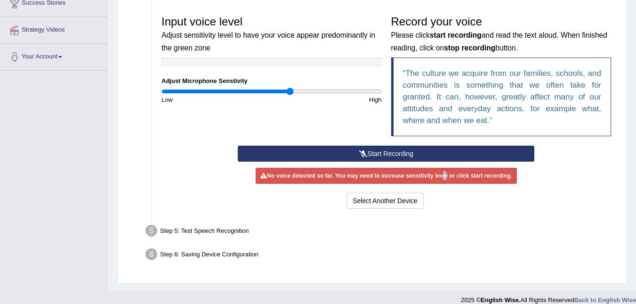
click at [405, 152] on button "Start Recording" at bounding box center [386, 153] width 297 height 16
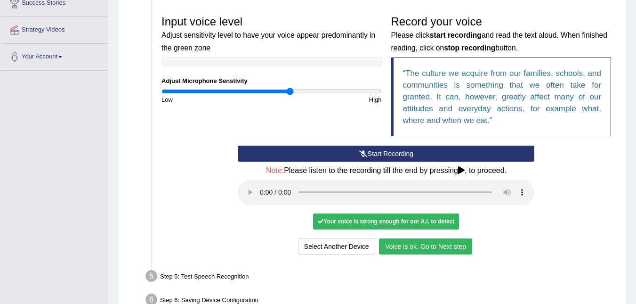
click at [412, 248] on button "Voice is ok. Go to Next step" at bounding box center [425, 246] width 93 height 16
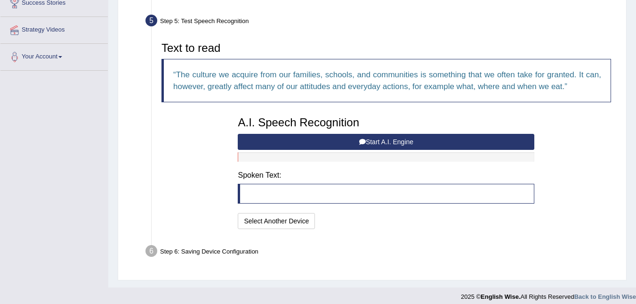
click at [278, 187] on blockquote at bounding box center [386, 194] width 297 height 20
click at [275, 189] on blockquote at bounding box center [386, 194] width 297 height 20
click at [379, 141] on button "Start A.I. Engine" at bounding box center [386, 142] width 297 height 16
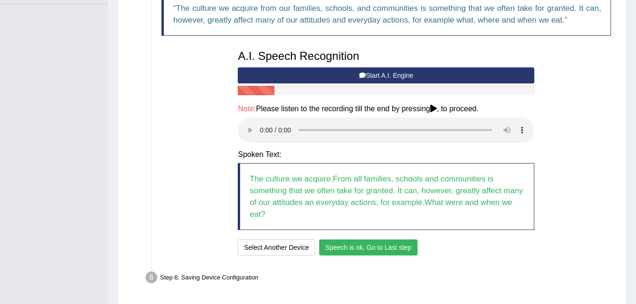
scroll to position [290, 0]
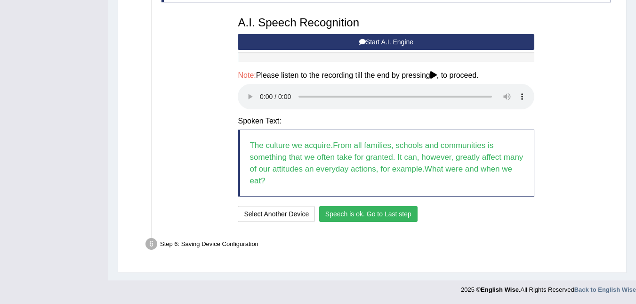
click at [362, 203] on div "A.I. Speech Recognition Start A.I. Engine Stop A.I. Engine Note: Please listen …" at bounding box center [386, 118] width 306 height 212
click at [361, 216] on button "Speech is ok. Go to Last step" at bounding box center [368, 214] width 98 height 16
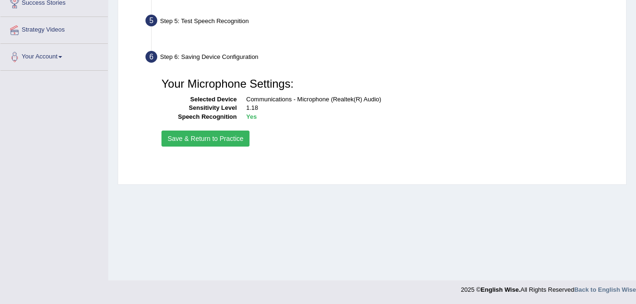
scroll to position [191, 0]
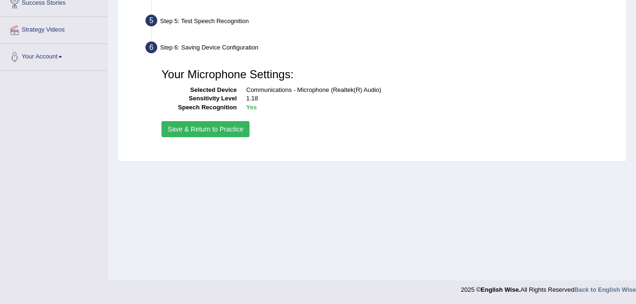
click at [214, 126] on button "Save & Return to Practice" at bounding box center [205, 129] width 88 height 16
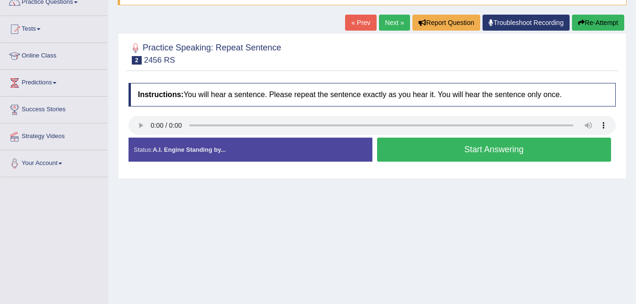
scroll to position [93, 0]
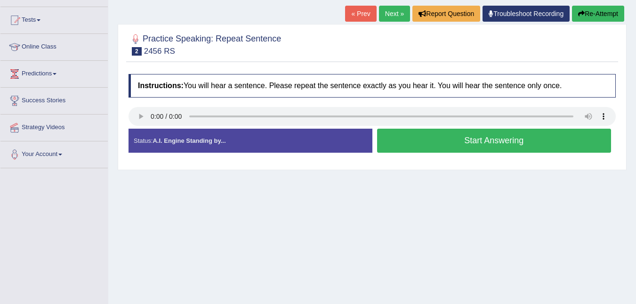
click at [494, 137] on button "Start Answering" at bounding box center [494, 141] width 234 height 24
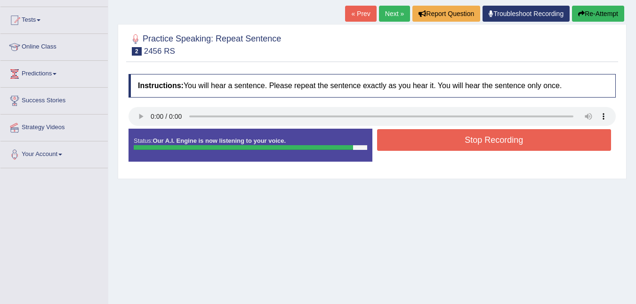
click at [514, 136] on button "Stop Recording" at bounding box center [494, 140] width 234 height 22
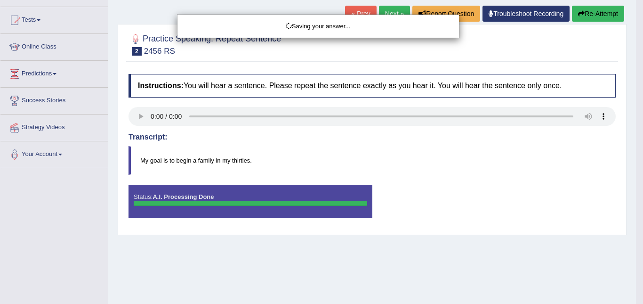
click at [143, 114] on div "Saving your answer..." at bounding box center [321, 152] width 643 height 304
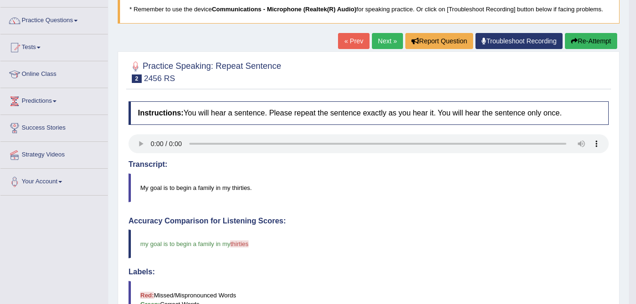
scroll to position [64, 0]
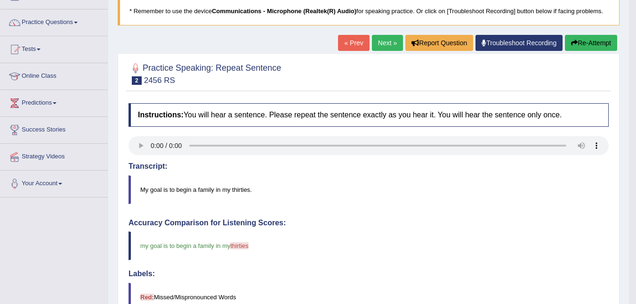
click at [586, 44] on button "Re-Attempt" at bounding box center [591, 43] width 52 height 16
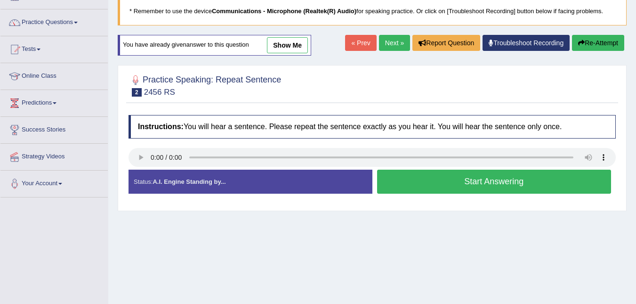
click at [497, 182] on button "Start Answering" at bounding box center [494, 181] width 234 height 24
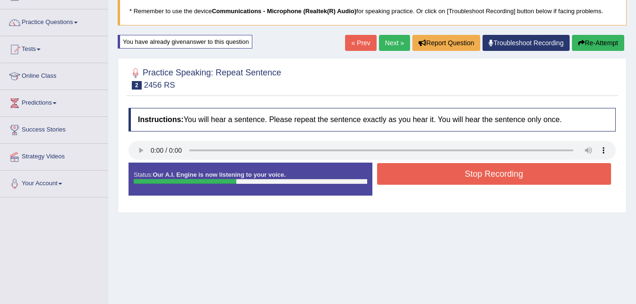
click at [487, 171] on button "Stop Recording" at bounding box center [494, 174] width 234 height 22
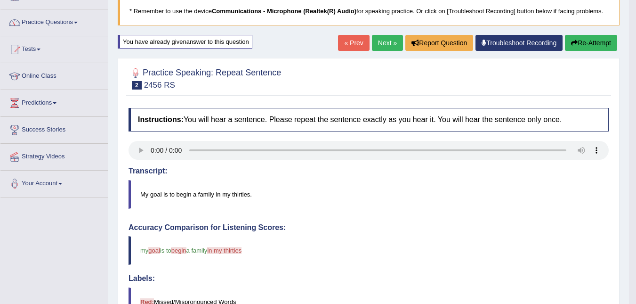
click at [589, 40] on button "Re-Attempt" at bounding box center [591, 43] width 52 height 16
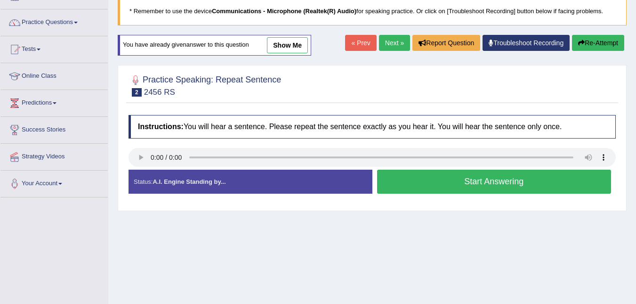
click at [500, 175] on button "Start Answering" at bounding box center [494, 181] width 234 height 24
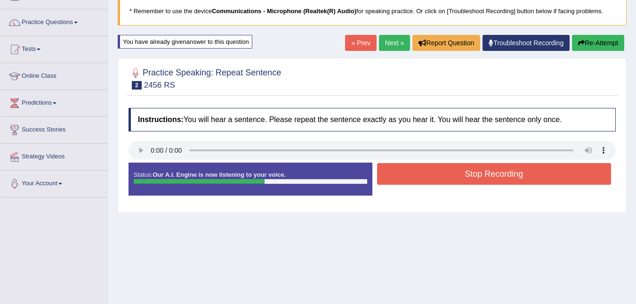
drag, startPoint x: 466, startPoint y: 171, endPoint x: 474, endPoint y: 167, distance: 8.6
click at [474, 167] on button "Stop Recording" at bounding box center [494, 174] width 234 height 22
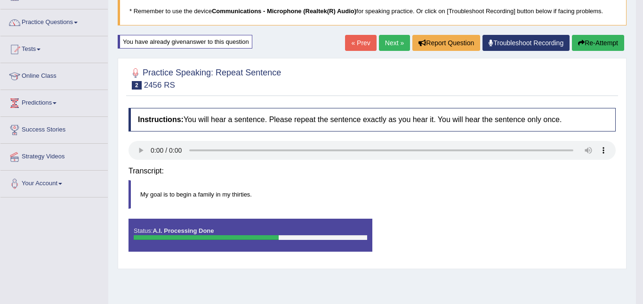
click at [0, 0] on div "Saving your answer..." at bounding box center [0, 0] width 0 height 0
click at [596, 42] on div "Saving your answer..." at bounding box center [321, 152] width 643 height 304
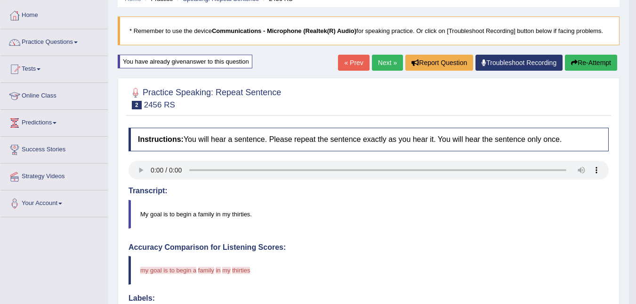
scroll to position [28, 0]
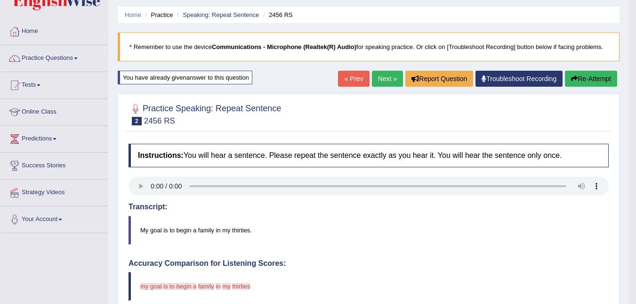
click at [581, 81] on button "Re-Attempt" at bounding box center [591, 79] width 52 height 16
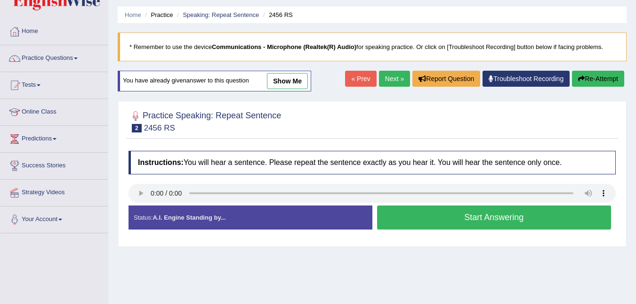
click at [476, 217] on button "Start Answering" at bounding box center [494, 217] width 234 height 24
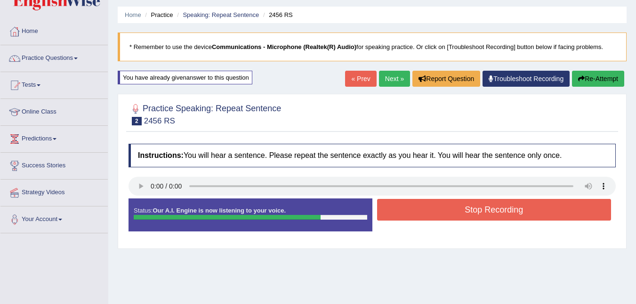
click at [501, 212] on button "Stop Recording" at bounding box center [494, 210] width 234 height 22
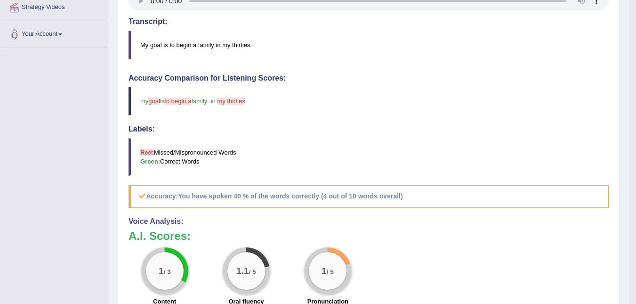
scroll to position [201, 0]
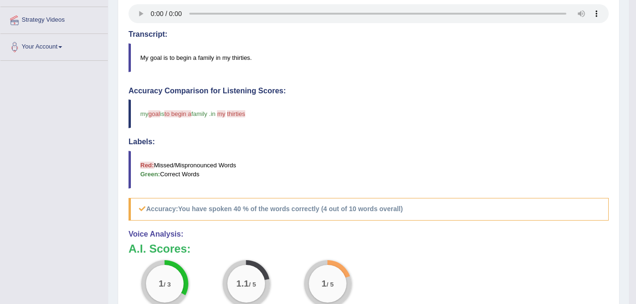
drag, startPoint x: 632, startPoint y: 182, endPoint x: 636, endPoint y: 125, distance: 56.6
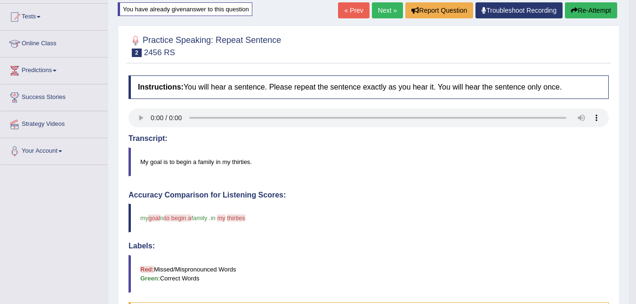
scroll to position [91, 0]
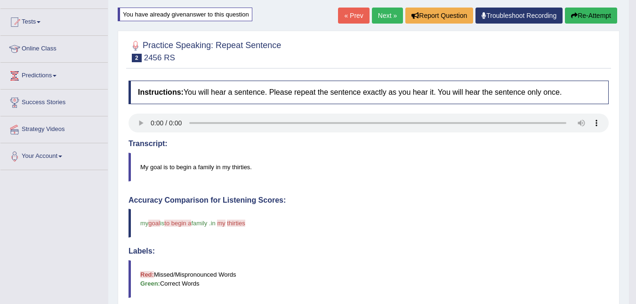
drag, startPoint x: 589, startPoint y: 5, endPoint x: 594, endPoint y: 14, distance: 10.1
click at [594, 12] on div "Home Practice Speaking: Repeat Sentence 2456 RS * Remember to use the device Co…" at bounding box center [368, 218] width 521 height 618
click at [595, 14] on button "Re-Attempt" at bounding box center [591, 16] width 52 height 16
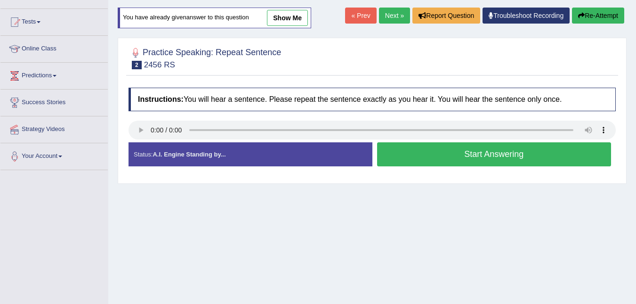
click at [520, 139] on div at bounding box center [372, 131] width 487 height 21
click at [516, 151] on button "Start Answering" at bounding box center [494, 154] width 234 height 24
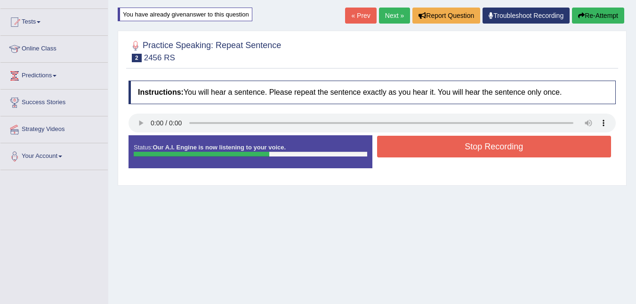
click at [506, 147] on button "Stop Recording" at bounding box center [494, 147] width 234 height 22
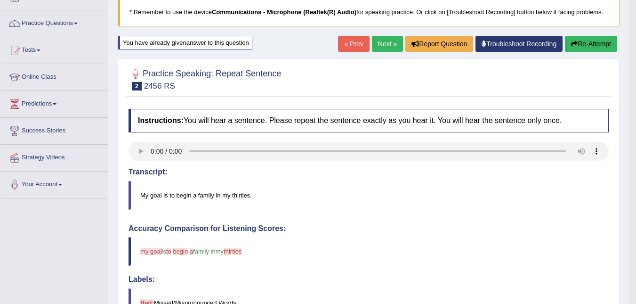
scroll to position [18, 0]
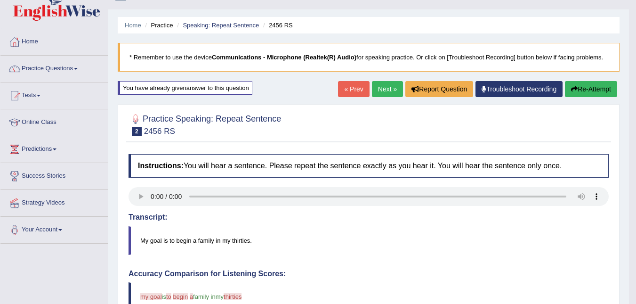
click at [579, 82] on button "Re-Attempt" at bounding box center [591, 89] width 52 height 16
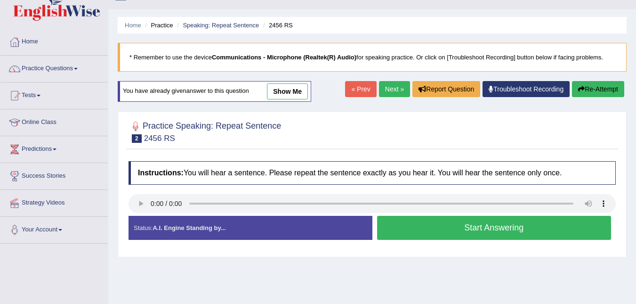
click at [532, 226] on button "Start Answering" at bounding box center [494, 228] width 234 height 24
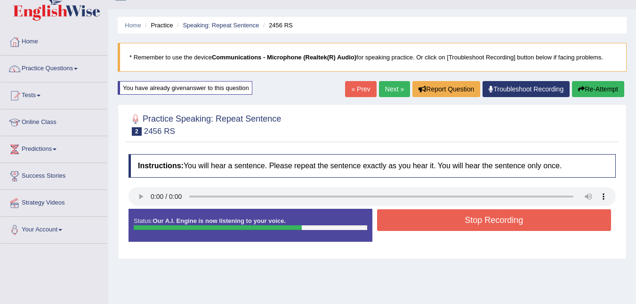
drag, startPoint x: 496, startPoint y: 216, endPoint x: 496, endPoint y: 220, distance: 4.7
click at [496, 220] on button "Stop Recording" at bounding box center [494, 220] width 234 height 22
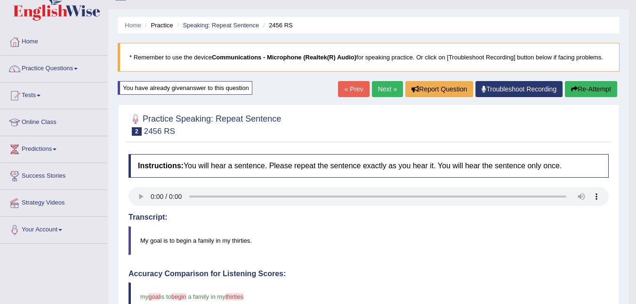
drag, startPoint x: 643, startPoint y: 157, endPoint x: 643, endPoint y: 243, distance: 86.2
click at [636, 250] on html "Toggle navigation Home Practice Questions Speaking Practice Read Aloud Repeat S…" at bounding box center [318, 134] width 636 height 304
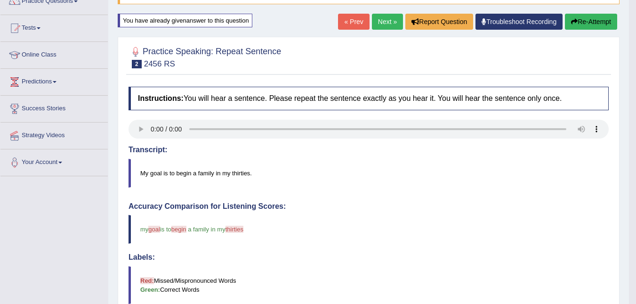
scroll to position [68, 0]
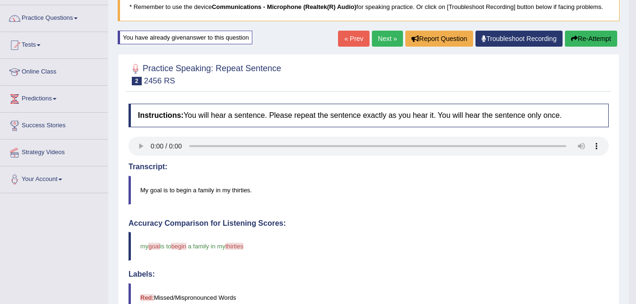
click at [579, 39] on button "Re-Attempt" at bounding box center [591, 39] width 52 height 16
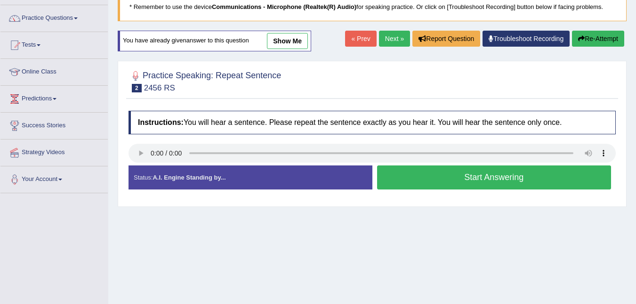
click at [504, 173] on button "Start Answering" at bounding box center [494, 177] width 234 height 24
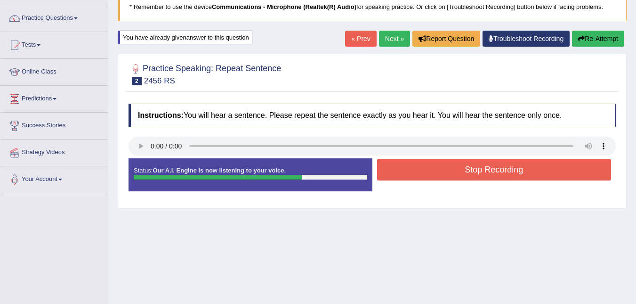
click at [528, 170] on button "Stop Recording" at bounding box center [494, 170] width 234 height 22
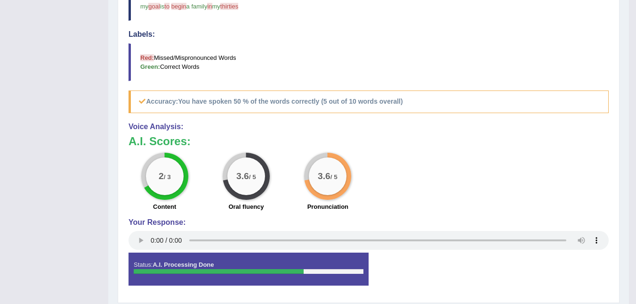
scroll to position [309, 0]
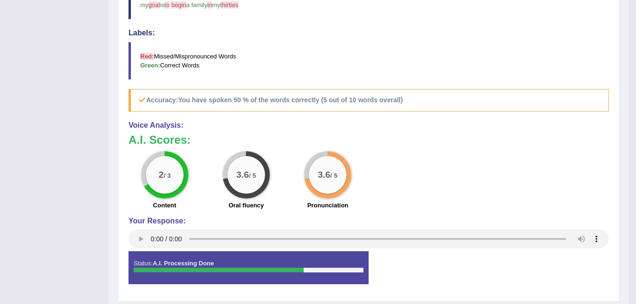
drag, startPoint x: 635, startPoint y: 238, endPoint x: 626, endPoint y: 201, distance: 38.3
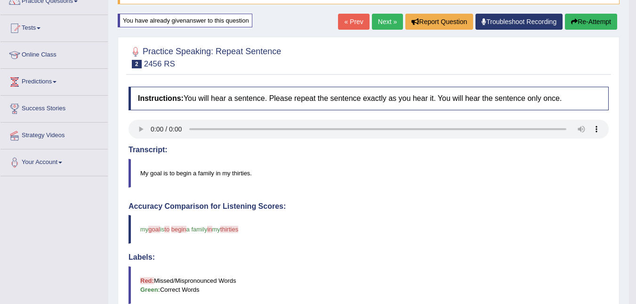
scroll to position [73, 0]
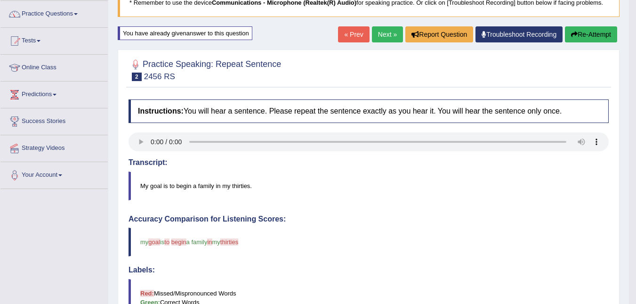
click at [590, 27] on button "Re-Attempt" at bounding box center [591, 34] width 52 height 16
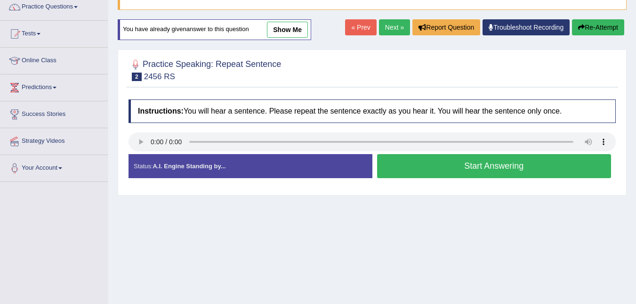
click at [469, 162] on button "Start Answering" at bounding box center [494, 166] width 234 height 24
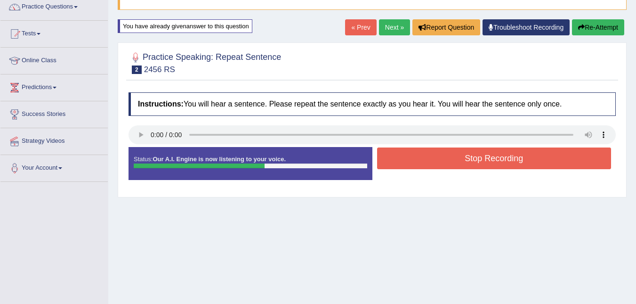
click at [524, 152] on button "Stop Recording" at bounding box center [494, 158] width 234 height 22
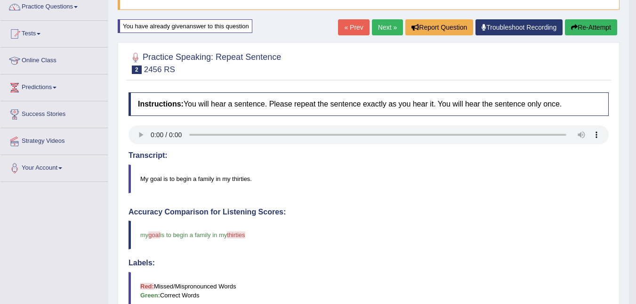
scroll to position [338, 0]
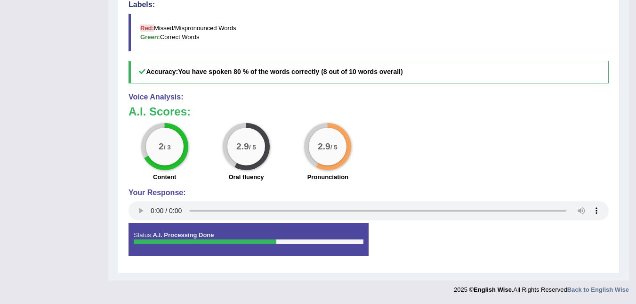
drag, startPoint x: 634, startPoint y: 145, endPoint x: 636, endPoint y: 124, distance: 21.3
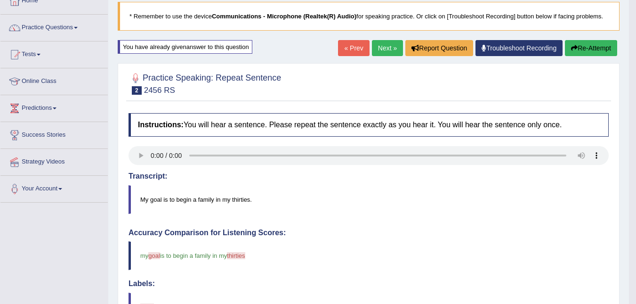
scroll to position [60, 0]
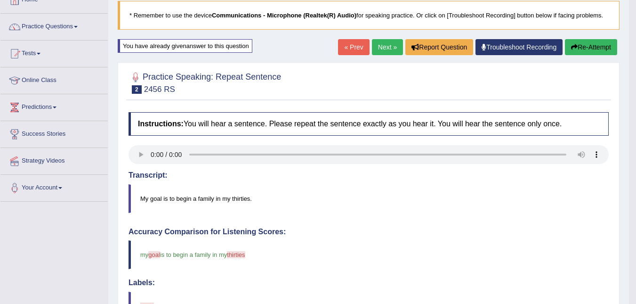
click at [389, 47] on link "Next »" at bounding box center [387, 47] width 31 height 16
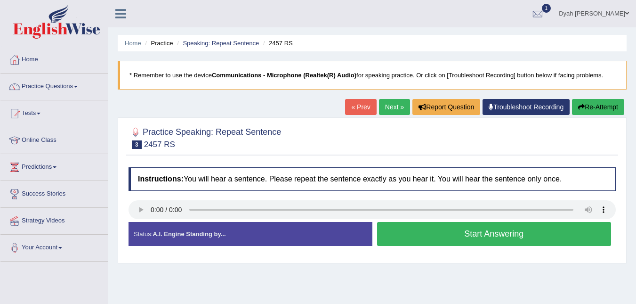
click at [384, 106] on link "Next »" at bounding box center [394, 107] width 31 height 16
click at [466, 234] on button "Start Answering" at bounding box center [494, 234] width 234 height 24
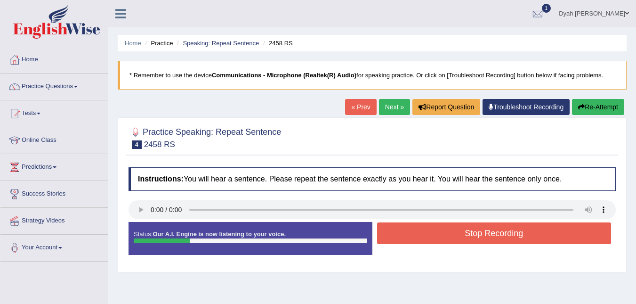
click at [479, 229] on button "Stop Recording" at bounding box center [494, 233] width 234 height 22
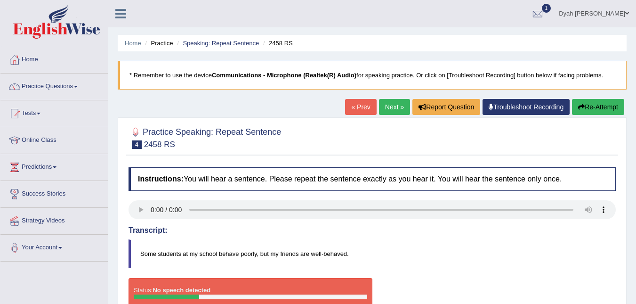
click at [471, 236] on div "Transcript: Some students at my school behave poorly, but my friends are well-b…" at bounding box center [372, 247] width 487 height 42
click at [437, 262] on blockquote "Some students at my school behave poorly, but my friends are well-behaved." at bounding box center [372, 253] width 487 height 29
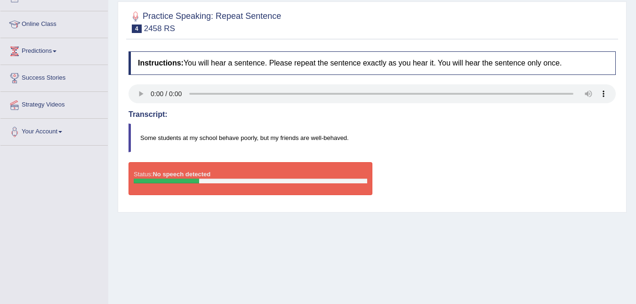
scroll to position [117, 0]
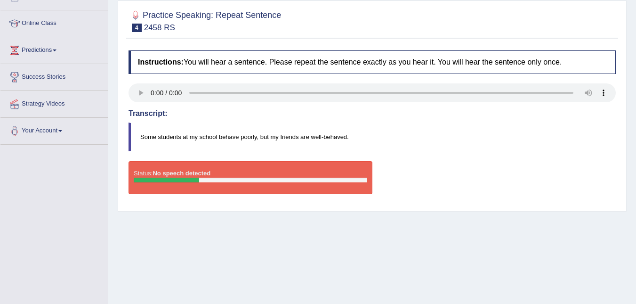
click at [596, 194] on div "Status: No speech detected Start Answering Stop Recording" at bounding box center [372, 182] width 487 height 42
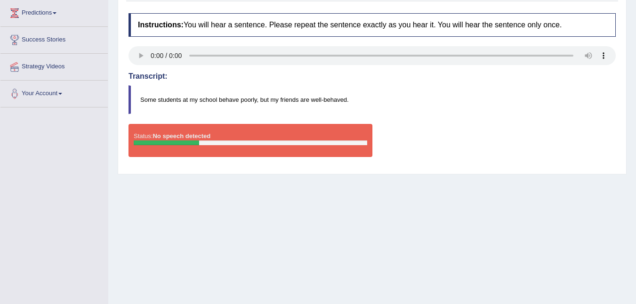
scroll to position [162, 0]
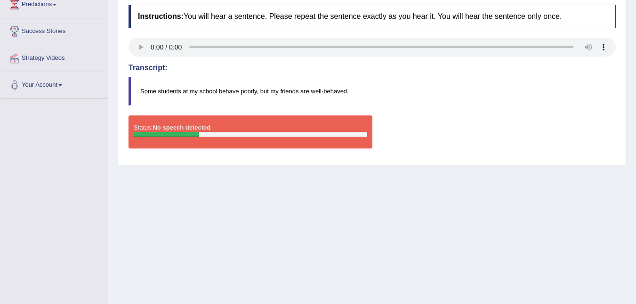
click at [64, 182] on div "Toggle navigation Home Practice Questions Speaking Practice Read Aloud Repeat S…" at bounding box center [318, 83] width 636 height 490
click at [304, 116] on div "Status: No speech detected" at bounding box center [251, 131] width 244 height 33
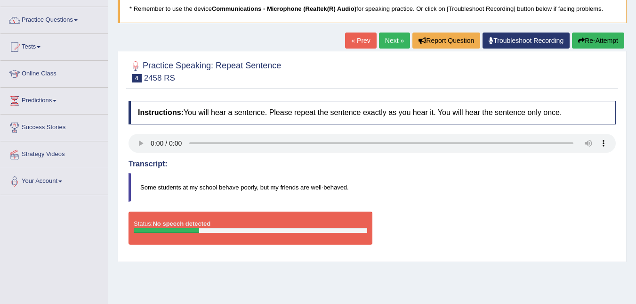
scroll to position [77, 0]
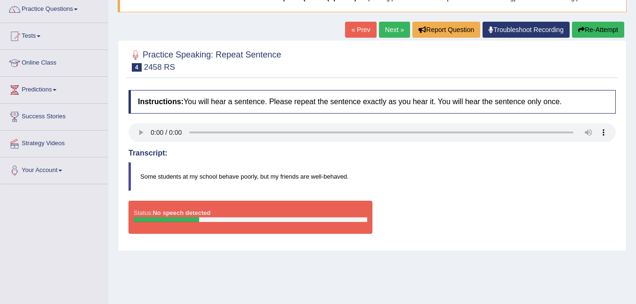
drag, startPoint x: 168, startPoint y: 208, endPoint x: 173, endPoint y: 203, distance: 7.7
click at [168, 207] on div "Status: No speech detected" at bounding box center [251, 217] width 244 height 33
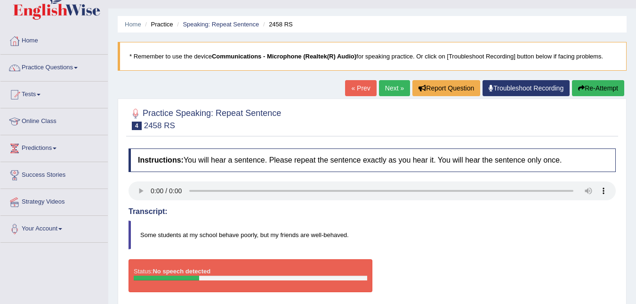
scroll to position [14, 0]
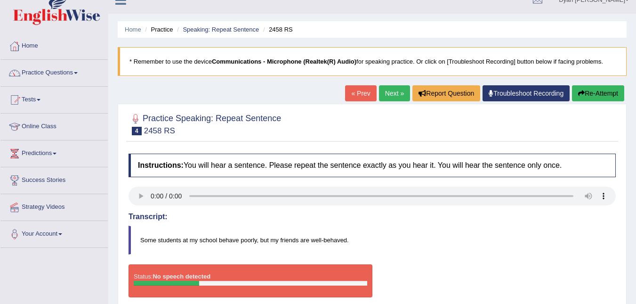
click at [599, 95] on button "Re-Attempt" at bounding box center [598, 93] width 52 height 16
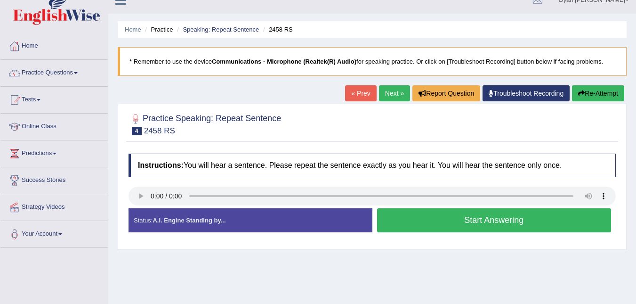
click at [493, 226] on button "Start Answering" at bounding box center [494, 220] width 234 height 24
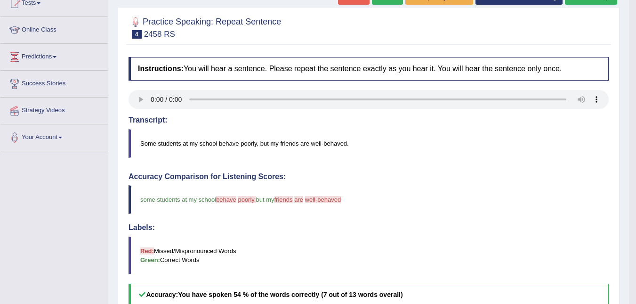
scroll to position [109, 0]
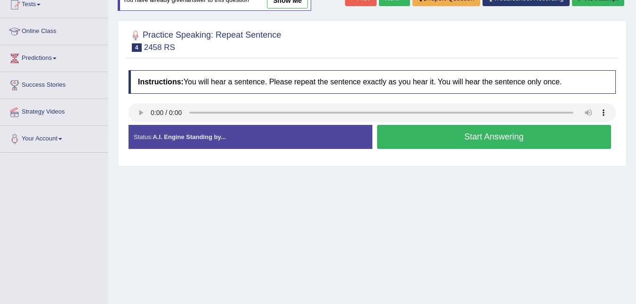
click at [481, 132] on button "Start Answering" at bounding box center [494, 137] width 234 height 24
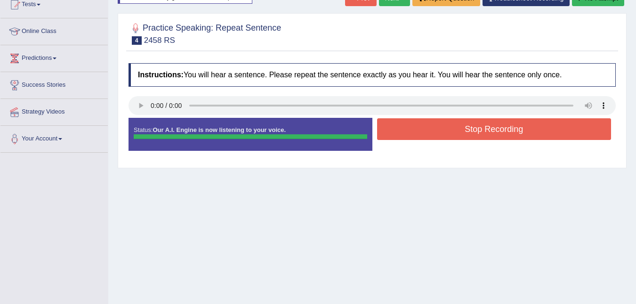
click at [468, 128] on button "Stop Recording" at bounding box center [494, 129] width 234 height 22
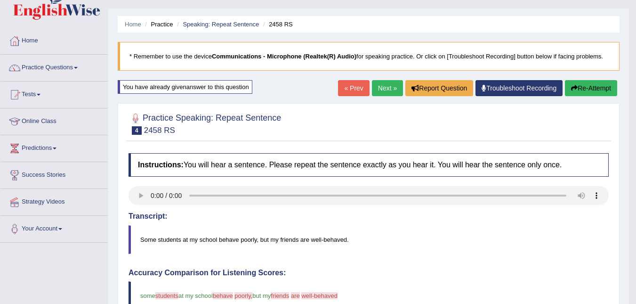
scroll to position [2, 0]
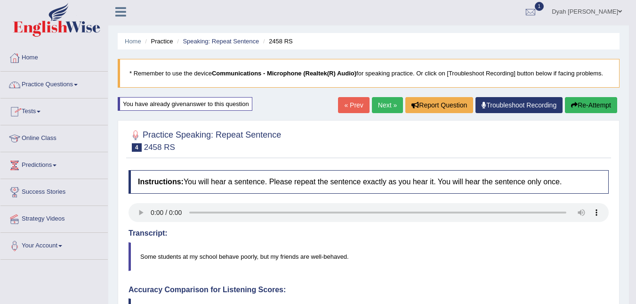
click at [82, 84] on link "Practice Questions" at bounding box center [53, 84] width 107 height 24
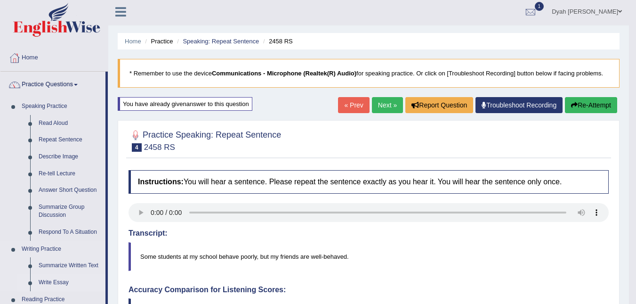
click at [59, 279] on link "Write Essay" at bounding box center [69, 282] width 71 height 17
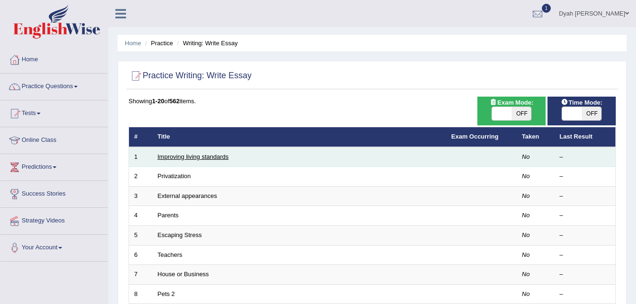
click at [218, 155] on link "Improving living standards" at bounding box center [193, 156] width 71 height 7
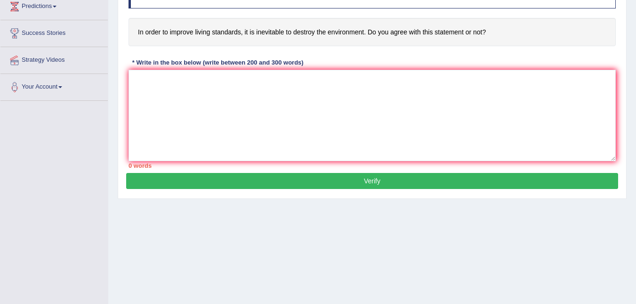
scroll to position [158, 0]
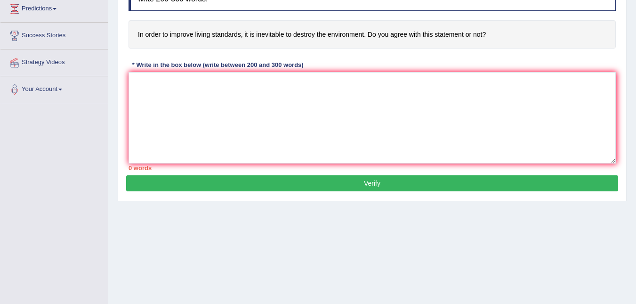
click at [378, 179] on button "Verify" at bounding box center [372, 183] width 492 height 16
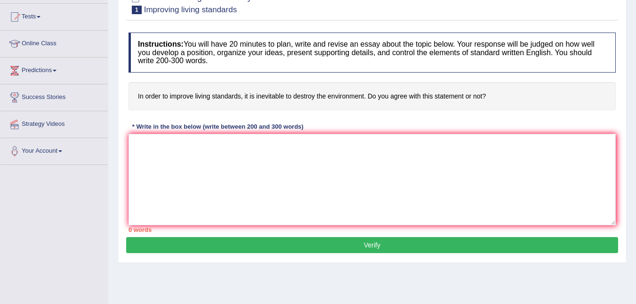
scroll to position [94, 0]
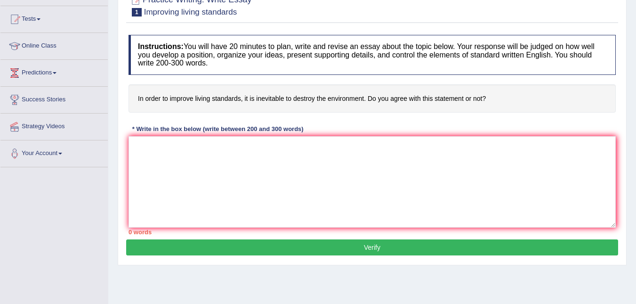
drag, startPoint x: 134, startPoint y: 96, endPoint x: 148, endPoint y: 108, distance: 18.7
click at [152, 109] on h4 "In order to improve living standards, it is inevitable to destroy the environme…" at bounding box center [372, 98] width 487 height 29
drag, startPoint x: 137, startPoint y: 96, endPoint x: 461, endPoint y: 101, distance: 324.4
click at [420, 103] on h4 "In order to improve living standards, it is inevitable to destroy the environme…" at bounding box center [372, 98] width 487 height 29
drag, startPoint x: 510, startPoint y: 125, endPoint x: 494, endPoint y: 98, distance: 31.1
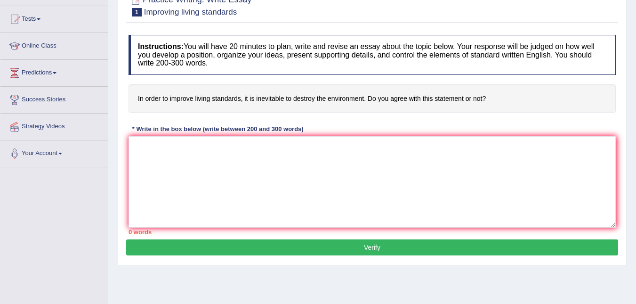
click at [507, 117] on div "Instructions: You will have 20 minutes to plan, write and revise an essay about…" at bounding box center [372, 134] width 492 height 209
drag, startPoint x: 490, startPoint y: 94, endPoint x: 241, endPoint y: 87, distance: 249.6
click at [241, 87] on h4 "In order to improve living standards, it is inevitable to destroy the environme…" at bounding box center [372, 98] width 487 height 29
drag, startPoint x: 242, startPoint y: 97, endPoint x: 413, endPoint y: 97, distance: 171.4
click at [416, 100] on h4 "In order to improve living standards, it is inevitable to destroy the environme…" at bounding box center [372, 98] width 487 height 29
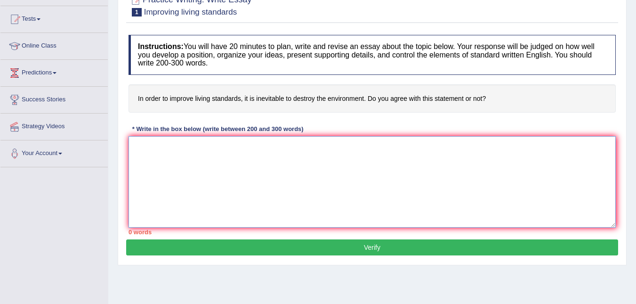
click at [219, 178] on textarea at bounding box center [372, 181] width 487 height 91
drag, startPoint x: 0, startPoint y: 19, endPoint x: 10, endPoint y: 53, distance: 35.8
click at [10, 53] on div "Home Practice Questions Speaking Practice Read Aloud Repeat Sentence Describe I…" at bounding box center [53, 59] width 121 height 215
drag, startPoint x: 133, startPoint y: 100, endPoint x: 231, endPoint y: 100, distance: 97.5
click at [230, 100] on h4 "In order to improve living standards, it is inevitable to destroy the environme…" at bounding box center [372, 98] width 487 height 29
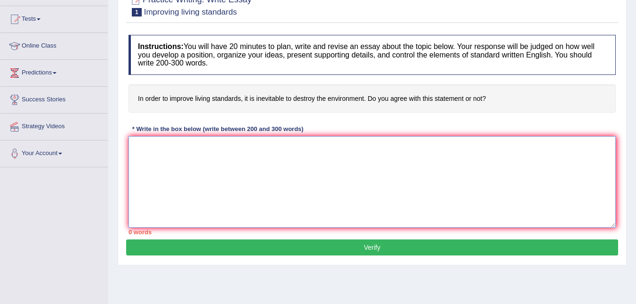
click at [287, 177] on textarea at bounding box center [372, 181] width 487 height 91
click at [366, 96] on h4 "In order to improve living standards, it is inevitable to destroy the environme…" at bounding box center [372, 98] width 487 height 29
drag, startPoint x: 373, startPoint y: 100, endPoint x: 469, endPoint y: 91, distance: 96.4
click at [462, 87] on h4 "In order to improve living standards, it is inevitable to destroy the environme…" at bounding box center [372, 98] width 487 height 29
drag, startPoint x: 494, startPoint y: 96, endPoint x: 490, endPoint y: 97, distance: 5.1
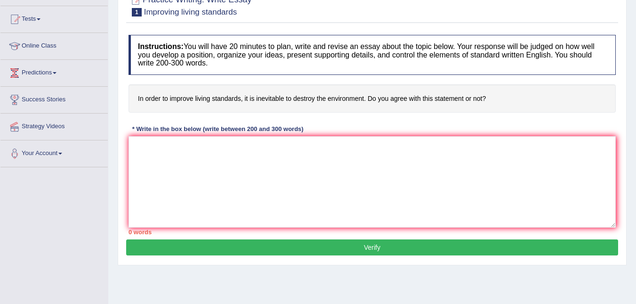
click at [492, 97] on h4 "In order to improve living standards, it is inevitable to destroy the environme…" at bounding box center [372, 98] width 487 height 29
click at [488, 97] on h4 "In order to improve living standards, it is inevitable to destroy the environme…" at bounding box center [372, 98] width 487 height 29
click at [486, 95] on h4 "In order to improve living standards, it is inevitable to destroy the environme…" at bounding box center [372, 98] width 487 height 29
drag, startPoint x: 492, startPoint y: 97, endPoint x: 305, endPoint y: 130, distance: 190.3
click at [309, 129] on div "Instructions: You will have 20 minutes to plan, write and revise an essay about…" at bounding box center [372, 134] width 492 height 209
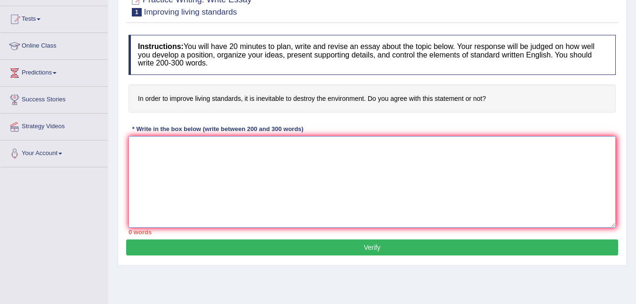
click at [162, 153] on textarea at bounding box center [372, 181] width 487 height 91
drag, startPoint x: 165, startPoint y: 97, endPoint x: 248, endPoint y: 100, distance: 82.4
click at [248, 100] on h4 "In order to improve living standards, it is inevitable to destroy the environme…" at bounding box center [372, 98] width 487 height 29
click at [174, 183] on textarea at bounding box center [372, 181] width 487 height 91
drag, startPoint x: 183, startPoint y: 165, endPoint x: 188, endPoint y: 174, distance: 10.3
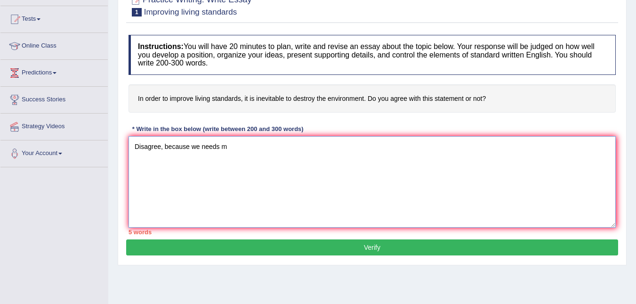
click at [184, 166] on textarea "Disagree, because we needs m" at bounding box center [372, 181] width 487 height 91
click at [226, 150] on textarea "Disagree, becaue we needs m" at bounding box center [372, 181] width 487 height 91
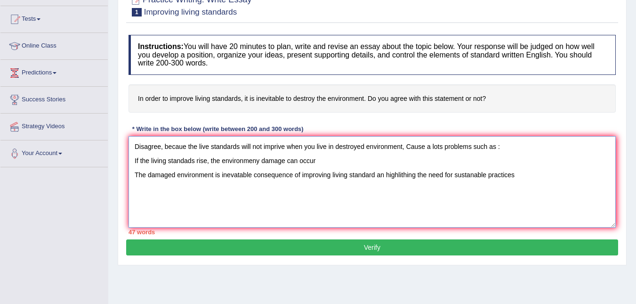
click at [418, 177] on textarea "Disagree, becaue the live standards will not imprive when you live in destroyed…" at bounding box center [372, 181] width 487 height 91
click at [399, 176] on textarea "Disagree, becaue the live standards will not imprive when you live in destroyed…" at bounding box center [372, 181] width 487 height 91
paste textarea "However, others suggest that while improvements in living standards can lead to…"
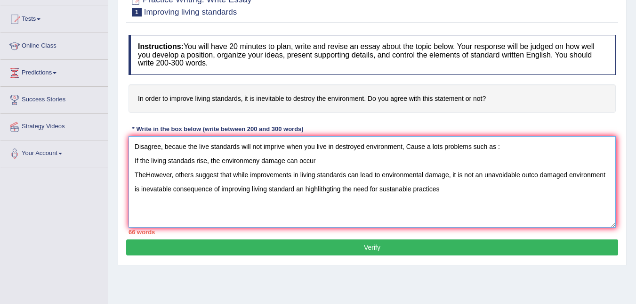
click at [146, 175] on textarea "Disagree, becaue the live standards will not imprive when you live in destroyed…" at bounding box center [372, 181] width 487 height 91
click at [130, 191] on textarea "Disagree, becaue the live standards will not imprive when you live in destroyed…" at bounding box center [372, 181] width 487 height 91
type textarea "Disagree, becaue the live standards will not imprive when you live in destroyed…"
click at [176, 245] on button "Verify" at bounding box center [372, 247] width 492 height 16
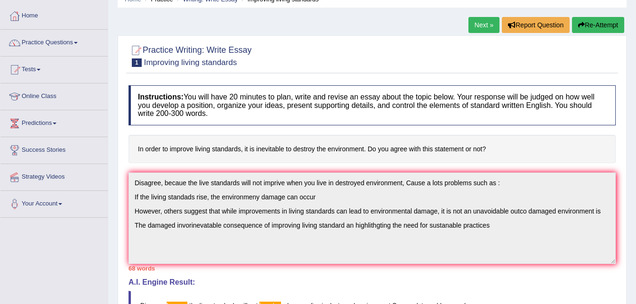
scroll to position [43, 0]
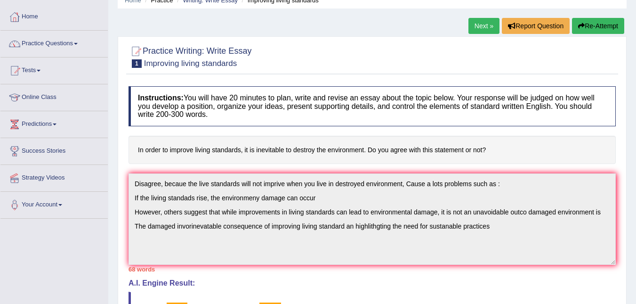
click at [590, 19] on button "Re-Attempt" at bounding box center [598, 26] width 52 height 16
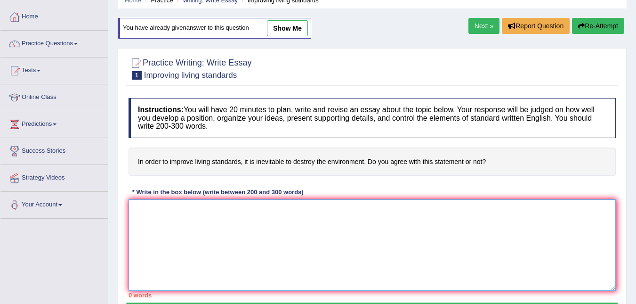
click at [154, 206] on textarea at bounding box center [372, 244] width 487 height 91
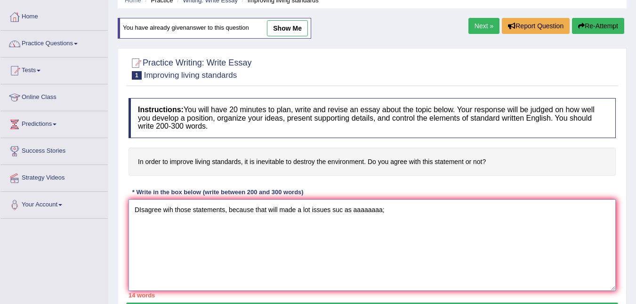
click at [389, 210] on textarea "DIsagree wih those statements, because that will made a lot issues suc as aaaaa…" at bounding box center [372, 244] width 487 height 91
click at [344, 207] on textarea "DIsagree wih those statements, because that will made a lot issues suc as" at bounding box center [372, 244] width 487 height 91
type textarea "DIsagree wih those statements, because that will made a lot issues sucas"
